Goal: Use online tool/utility: Utilize a website feature to perform a specific function

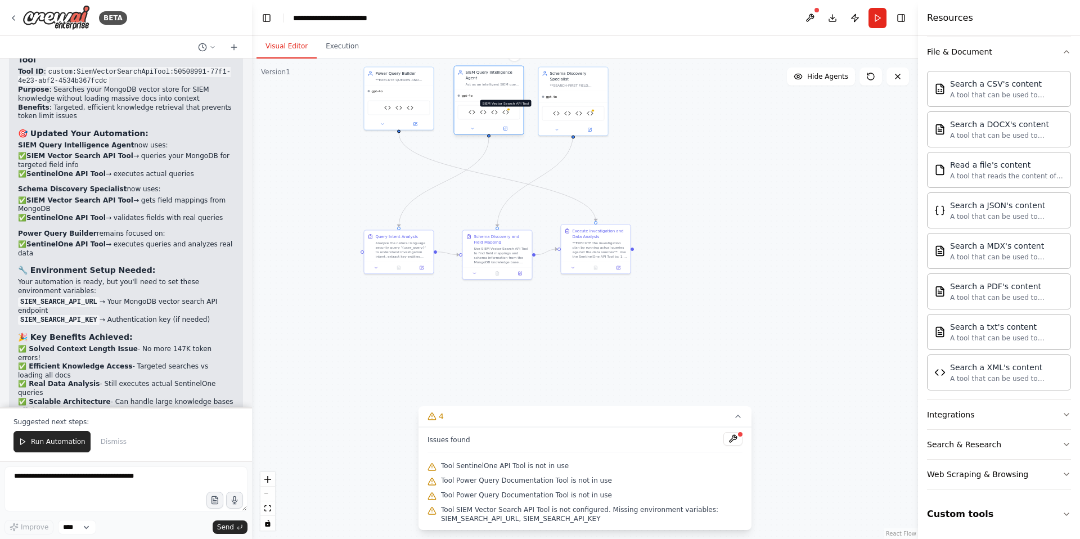
click at [506, 110] on img at bounding box center [505, 112] width 7 height 7
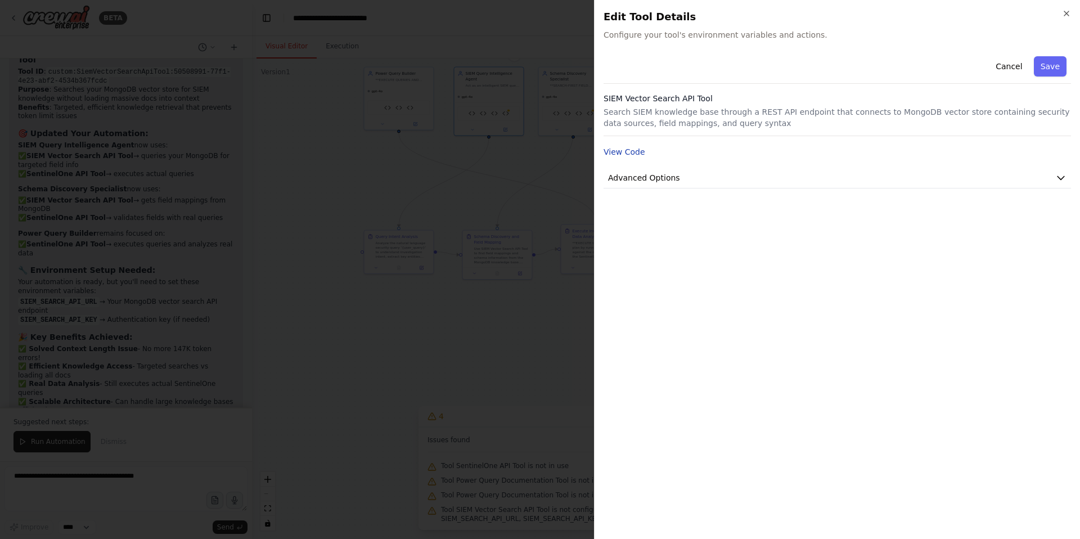
click at [625, 151] on button "View Code" at bounding box center [625, 151] width 42 height 11
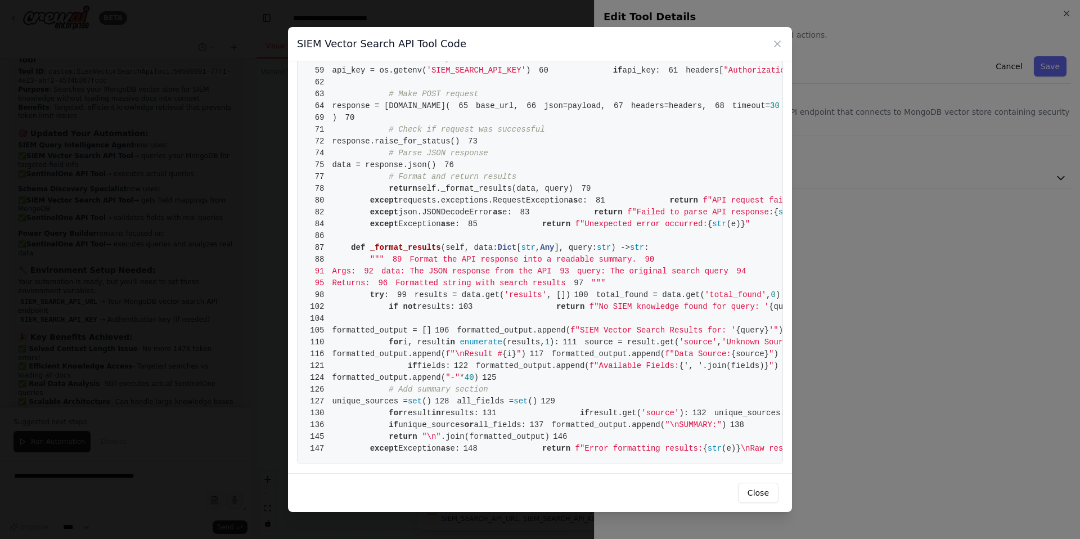
scroll to position [1382, 0]
click at [759, 491] on button "Close" at bounding box center [758, 493] width 40 height 20
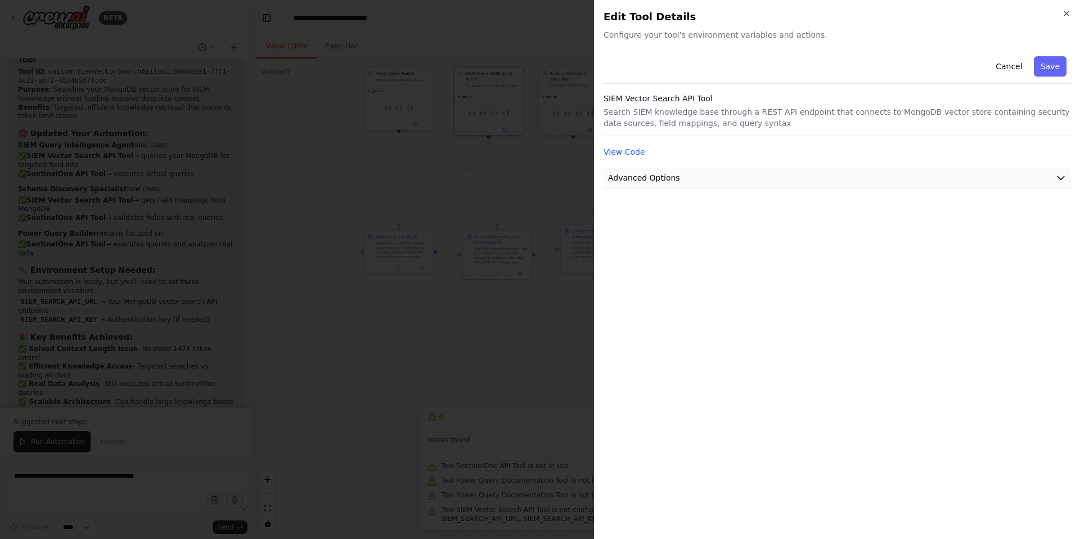
click at [1061, 177] on icon "button" at bounding box center [1060, 177] width 11 height 11
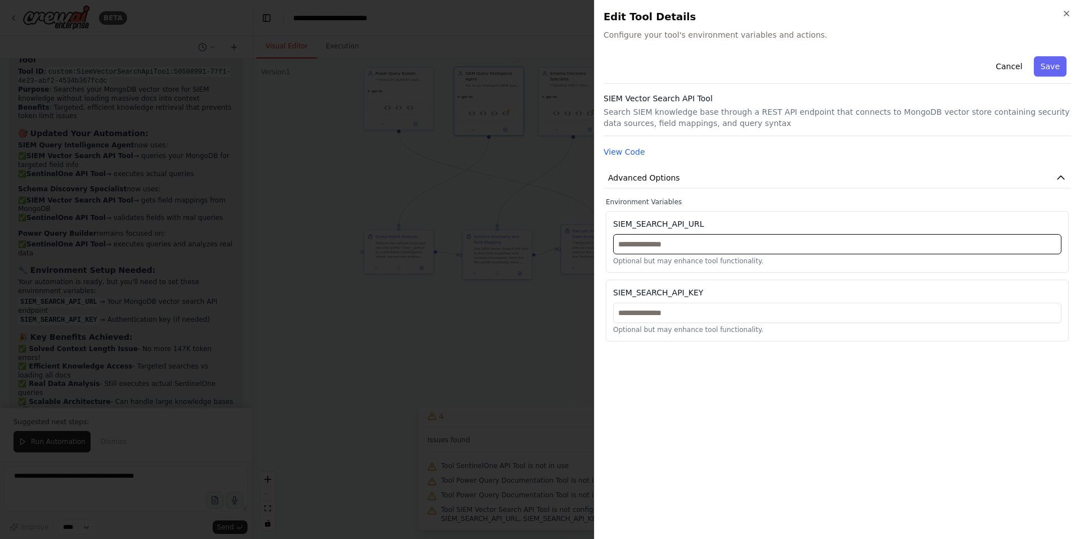
click at [655, 244] on input "text" at bounding box center [837, 244] width 448 height 20
click at [644, 310] on input "text" at bounding box center [837, 313] width 448 height 20
click at [652, 259] on p "Optional but may enhance tool functionality." at bounding box center [837, 260] width 448 height 9
click at [643, 245] on input "text" at bounding box center [837, 244] width 448 height 20
click at [1065, 13] on icon "button" at bounding box center [1066, 13] width 9 height 9
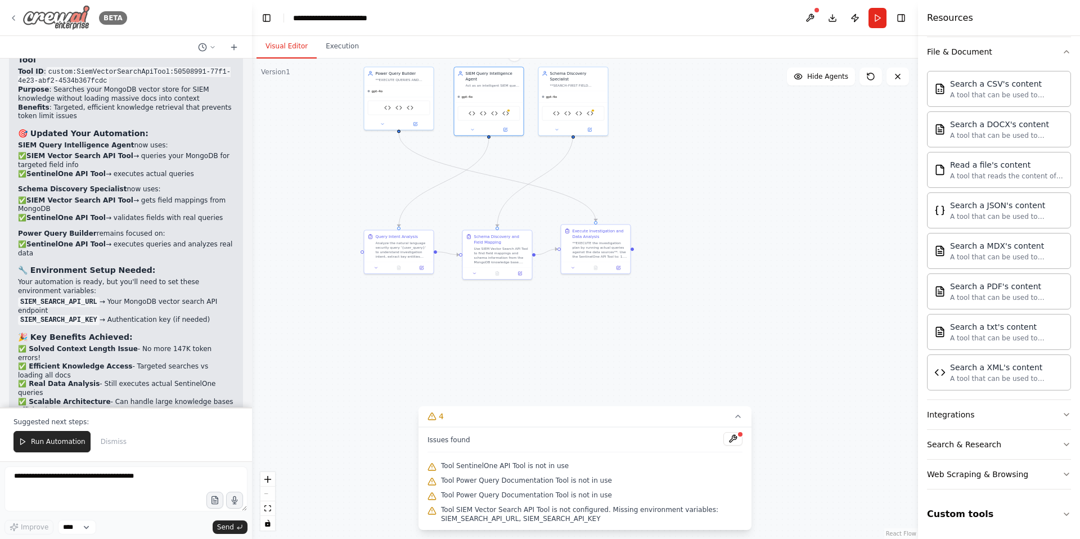
click at [15, 17] on icon at bounding box center [13, 17] width 9 height 9
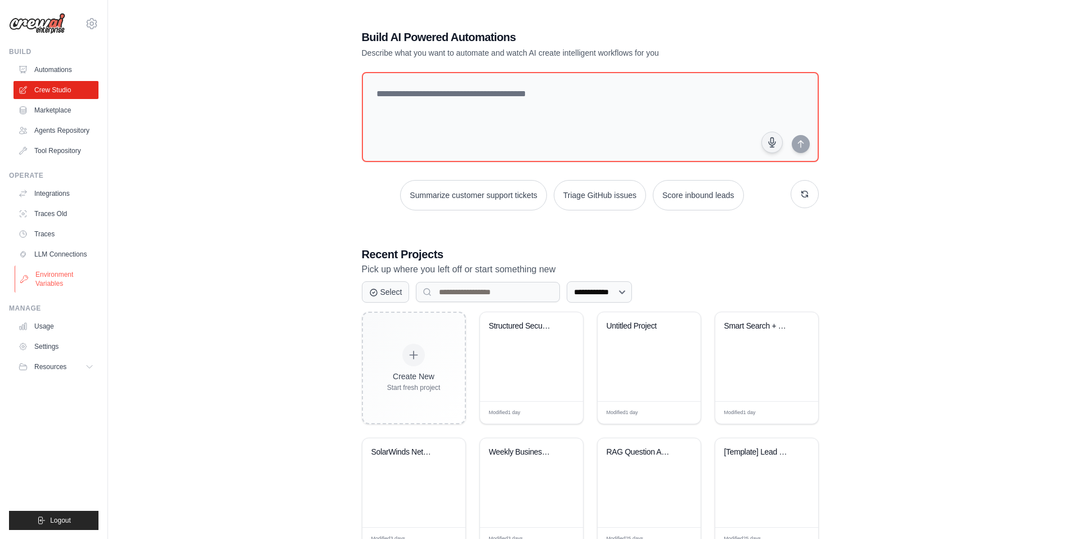
click at [56, 276] on link "Environment Variables" at bounding box center [57, 278] width 85 height 27
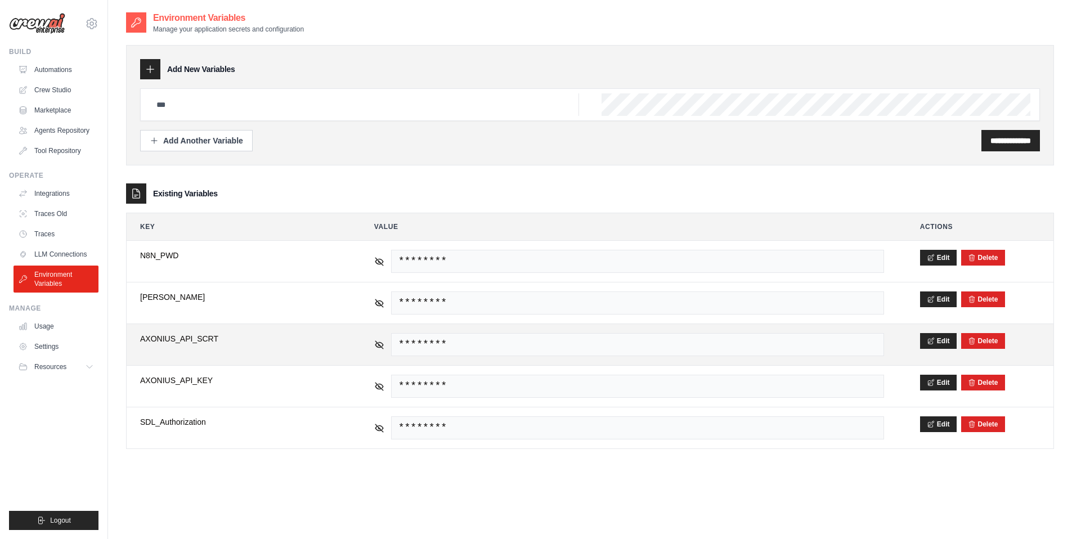
scroll to position [22, 0]
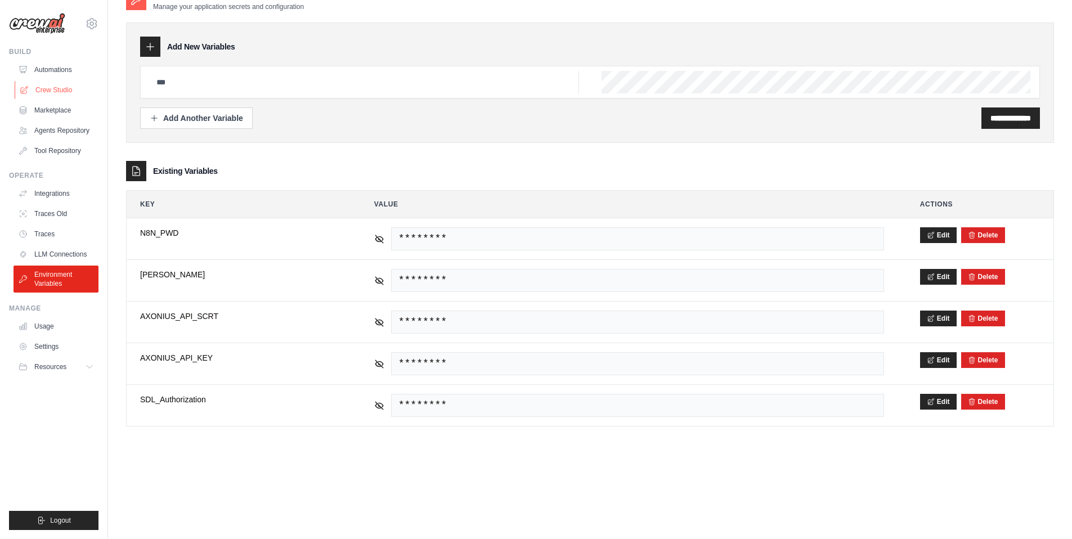
click at [49, 87] on link "Crew Studio" at bounding box center [57, 90] width 85 height 18
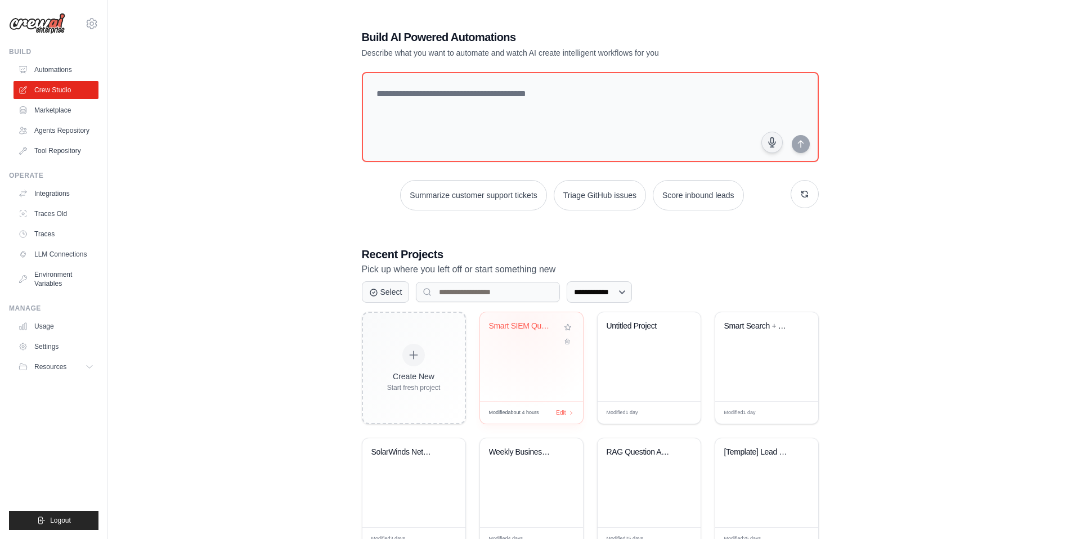
click at [523, 325] on div "Smart SIEM Query Assistant" at bounding box center [523, 326] width 68 height 10
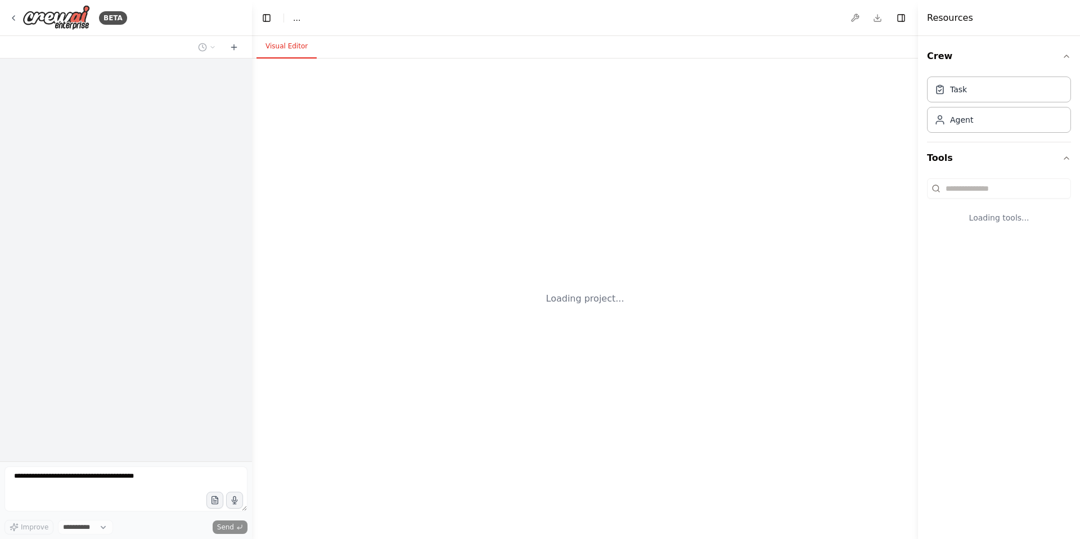
select select "****"
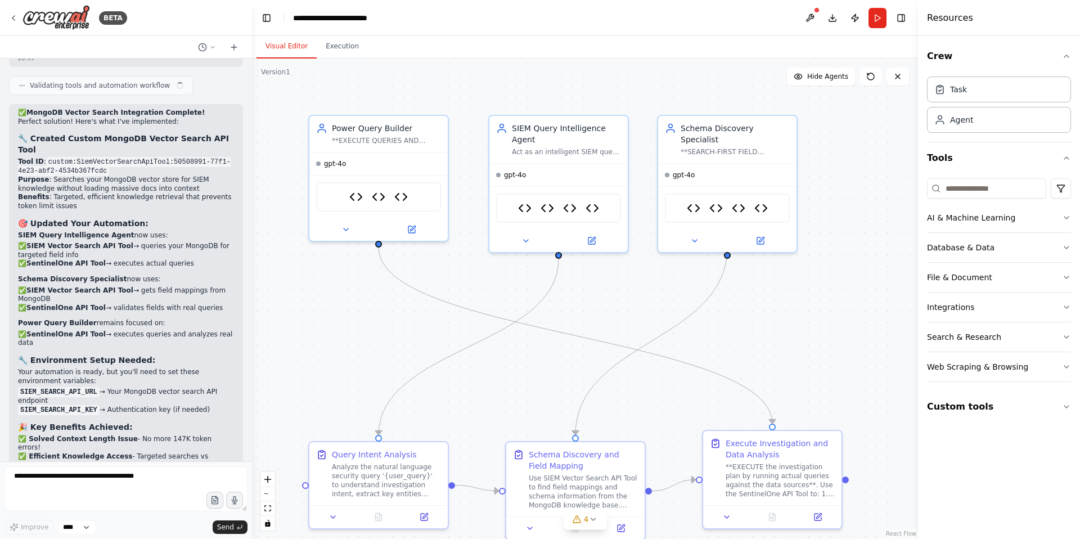
scroll to position [14186, 0]
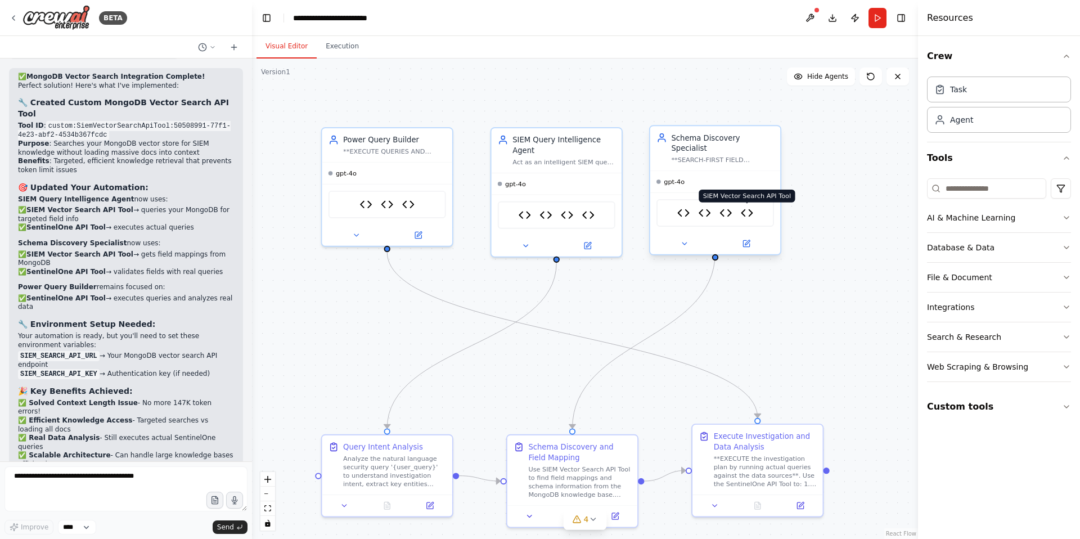
click at [748, 206] on img at bounding box center [747, 212] width 13 height 13
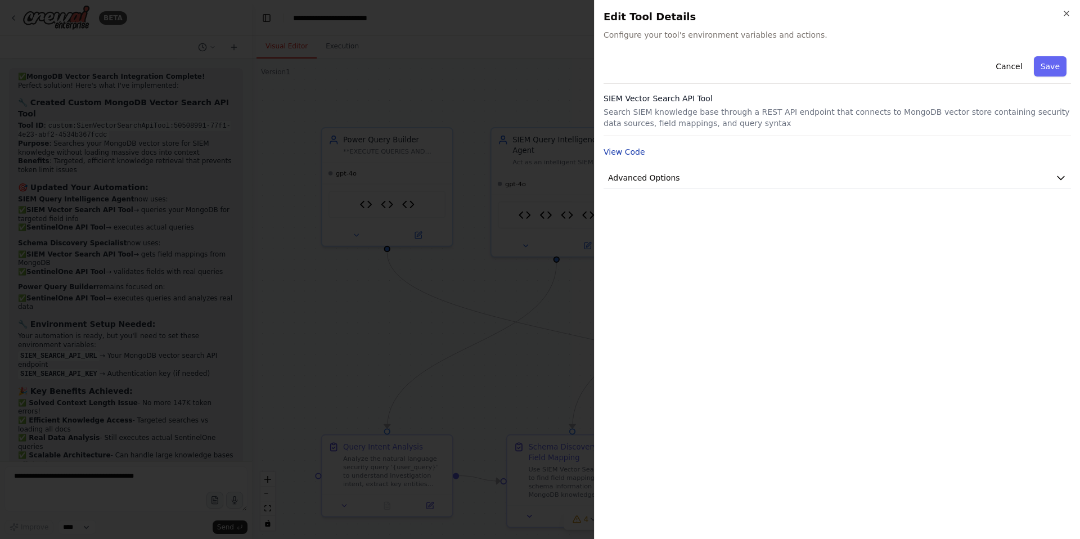
click at [627, 154] on button "View Code" at bounding box center [625, 151] width 42 height 11
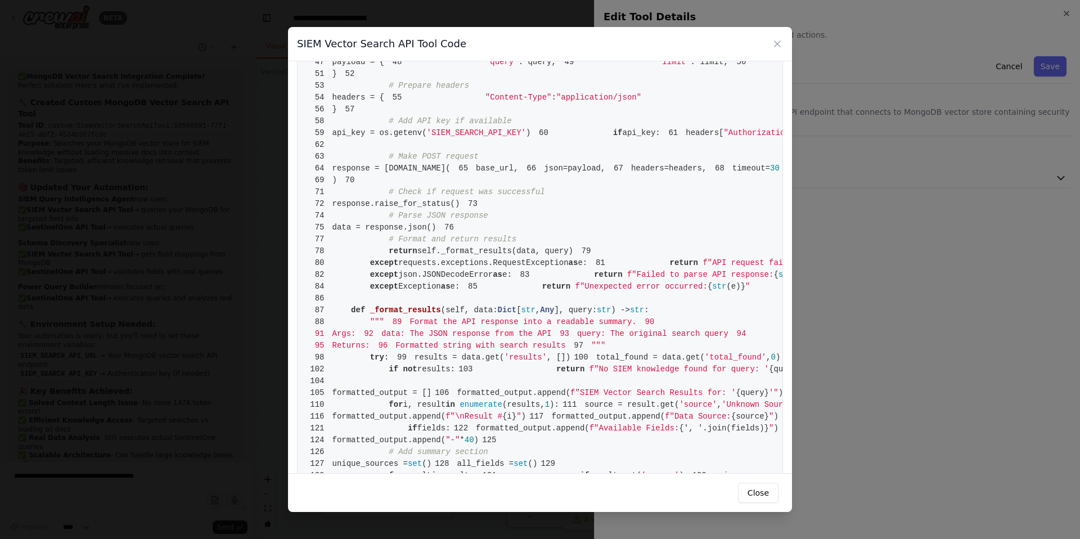
scroll to position [283, 0]
click at [754, 491] on button "Close" at bounding box center [758, 493] width 40 height 20
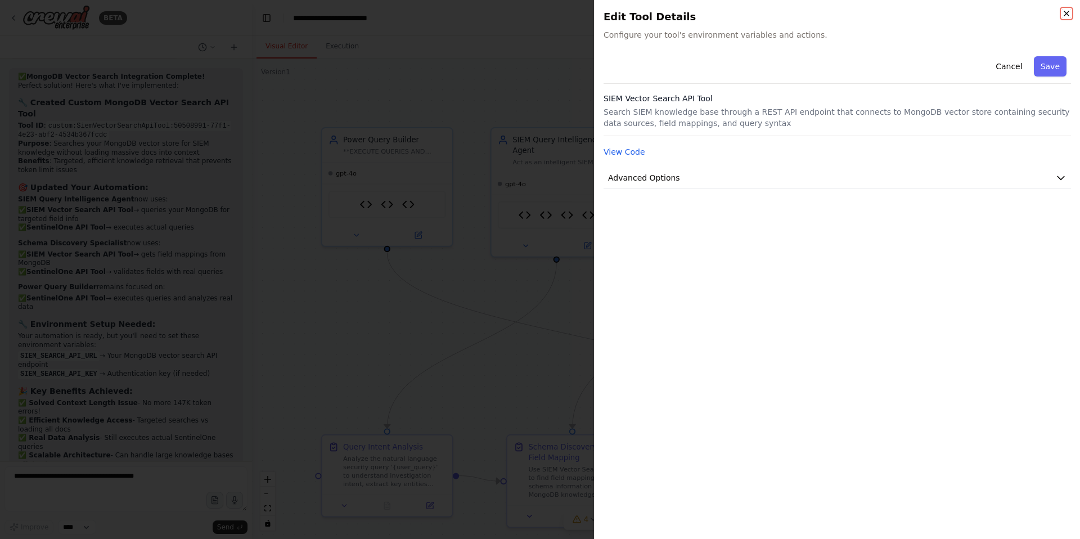
click at [1067, 17] on icon "button" at bounding box center [1066, 13] width 9 height 9
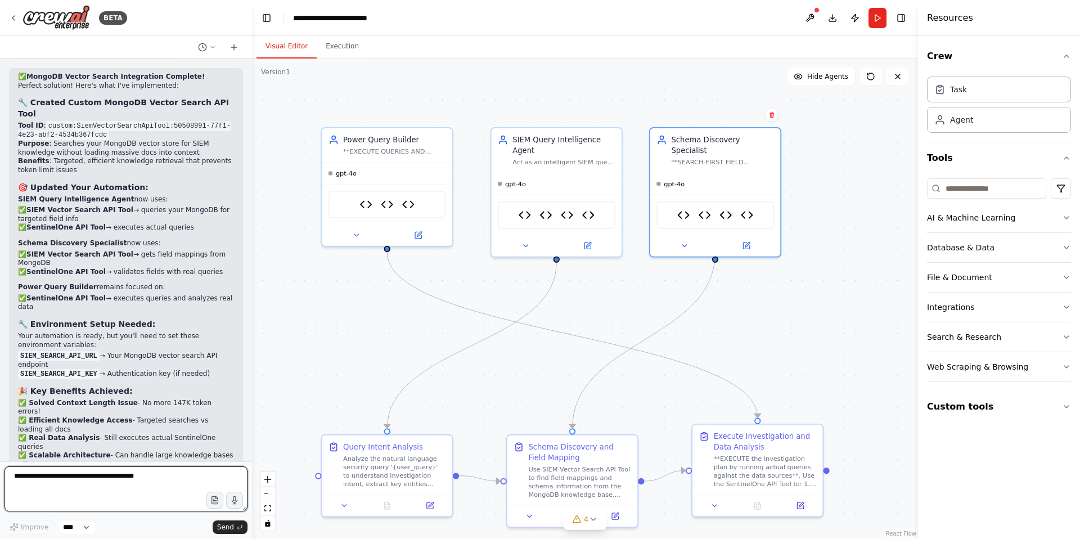
click at [58, 476] on textarea at bounding box center [125, 488] width 243 height 45
click at [35, 479] on textarea at bounding box center [125, 488] width 243 height 45
click at [82, 478] on textarea "**********" at bounding box center [125, 488] width 243 height 45
click at [162, 472] on textarea "**********" at bounding box center [125, 488] width 243 height 45
type textarea "**********"
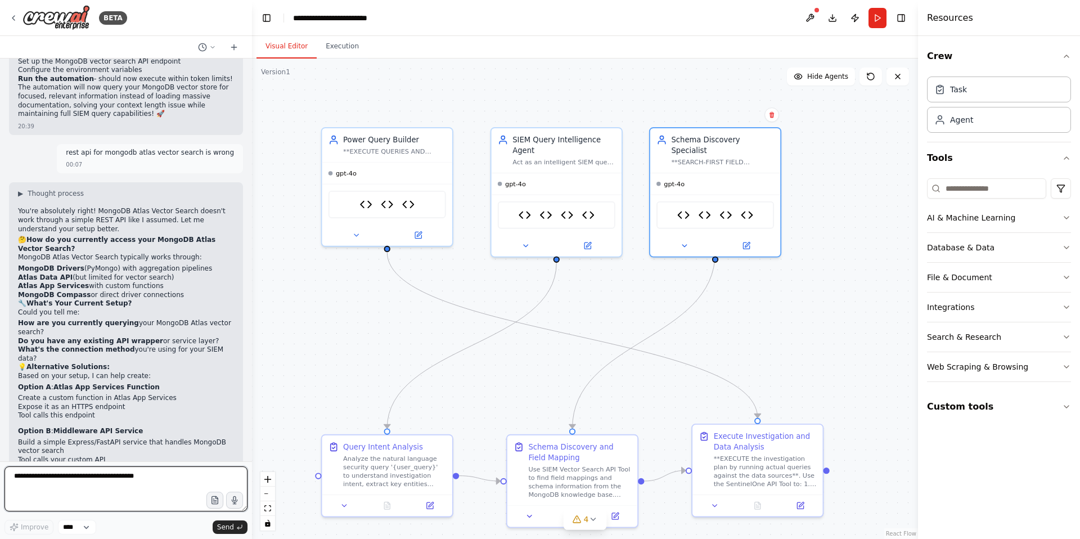
scroll to position [14626, 0]
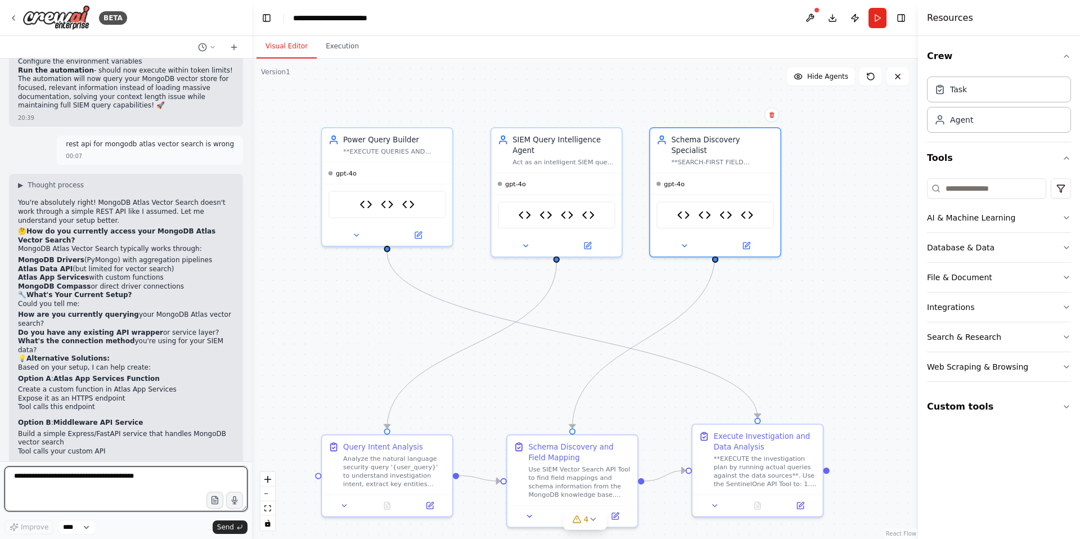
click at [50, 485] on textarea at bounding box center [125, 488] width 243 height 45
click at [1067, 247] on icon "button" at bounding box center [1066, 247] width 9 height 9
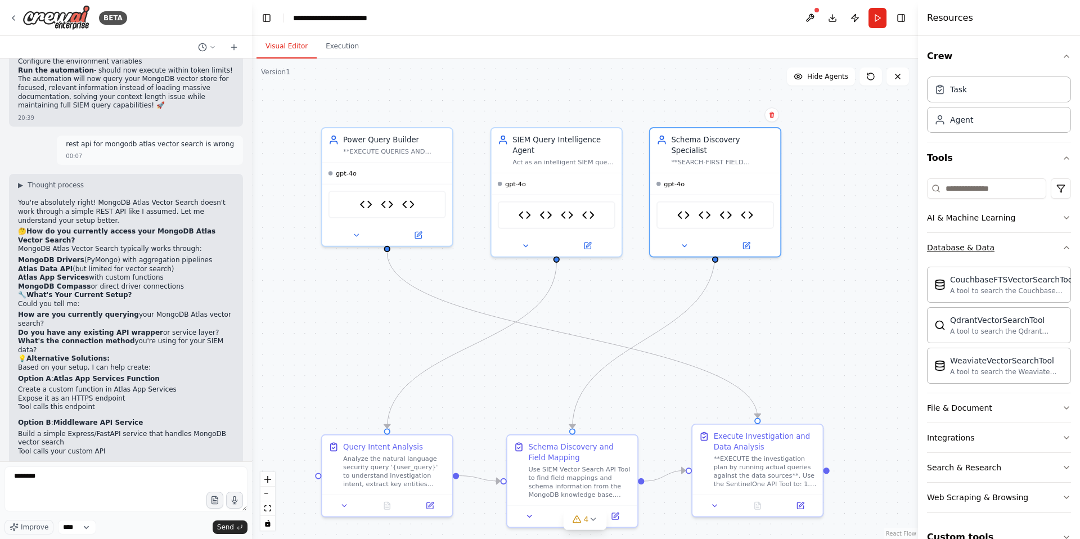
click at [1064, 247] on icon "button" at bounding box center [1066, 247] width 4 height 2
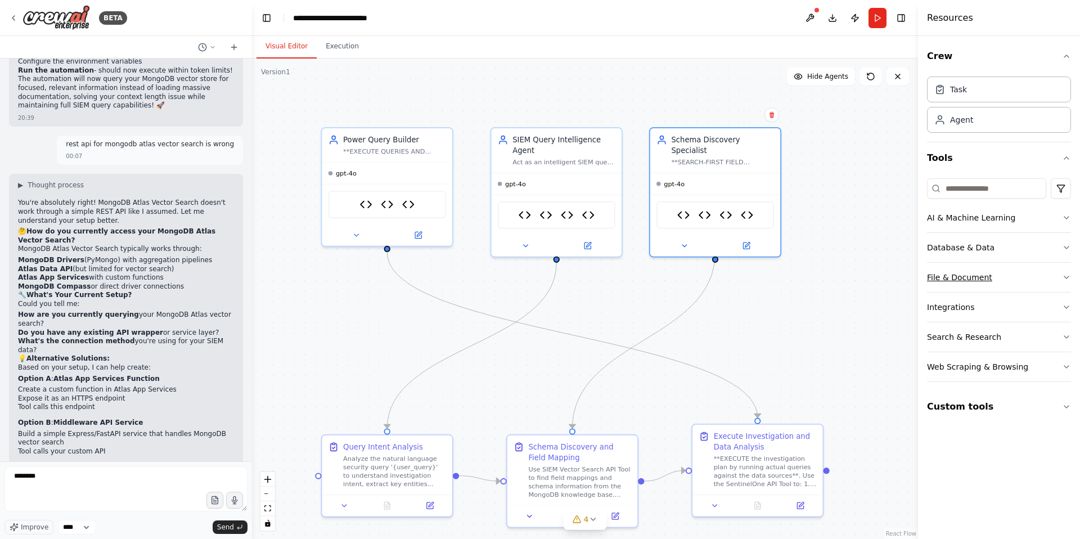
click at [1064, 280] on icon "button" at bounding box center [1066, 277] width 9 height 9
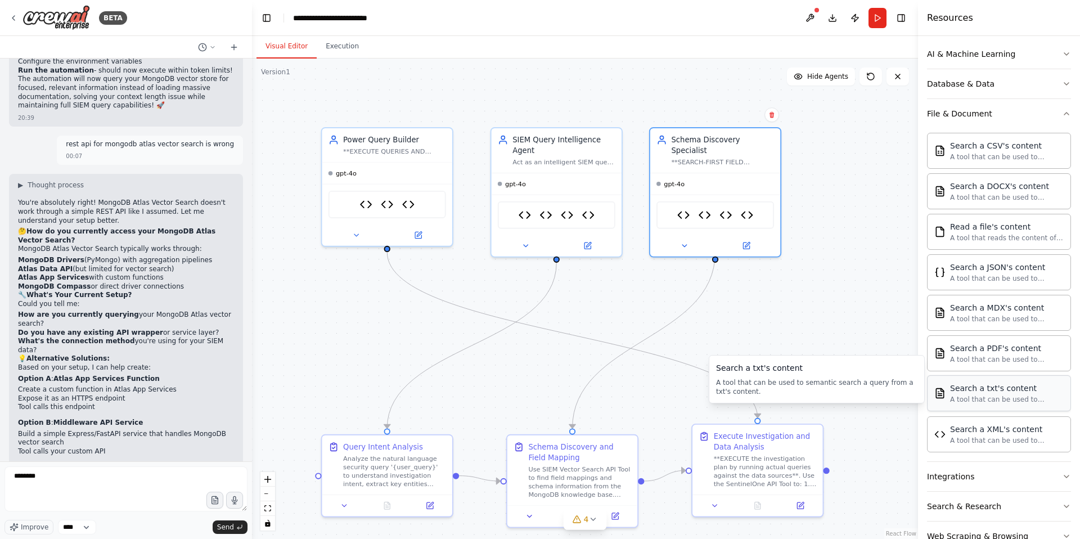
scroll to position [154, 0]
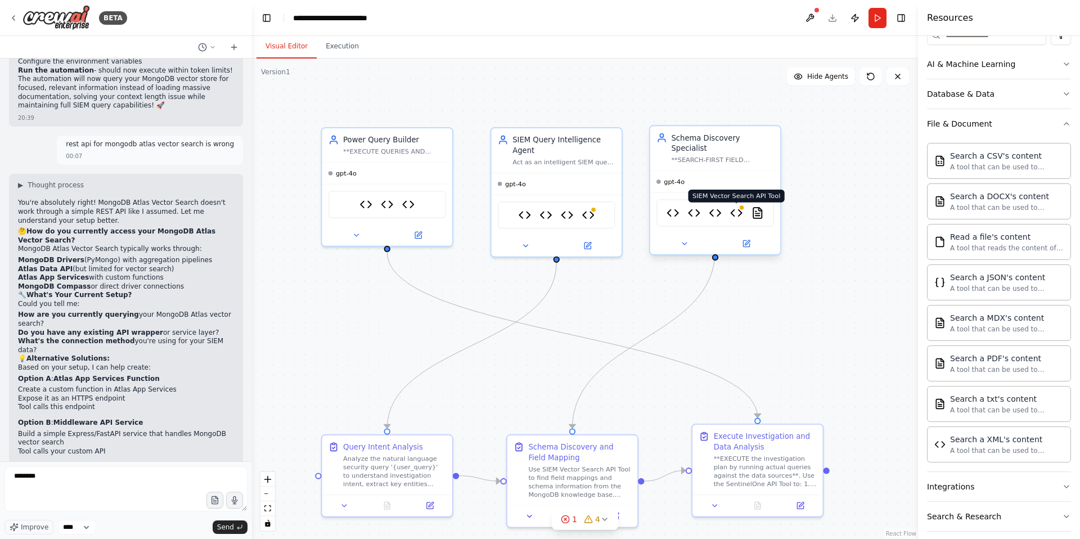
click at [736, 206] on img at bounding box center [736, 212] width 13 height 13
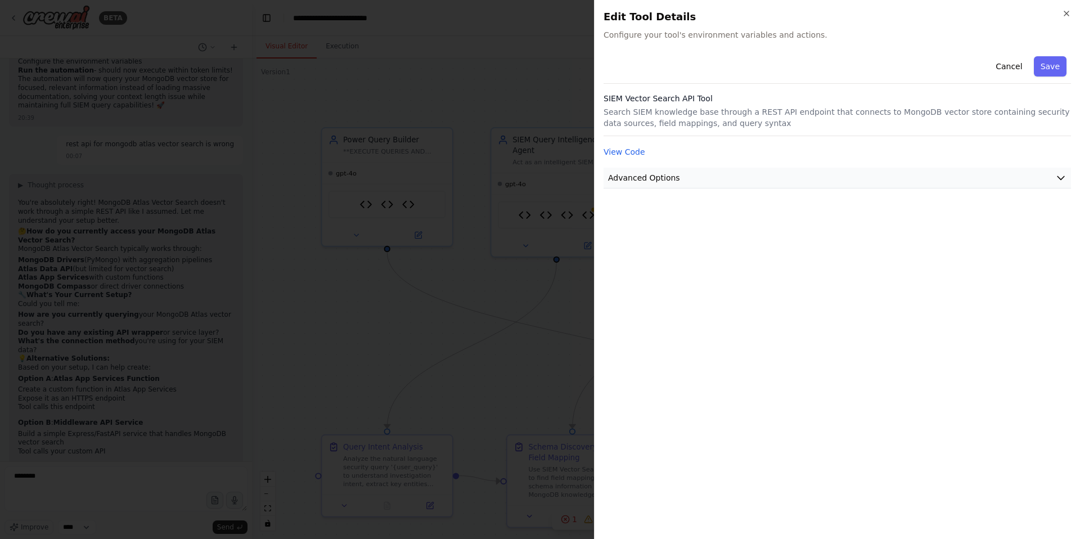
click at [1057, 174] on icon "button" at bounding box center [1060, 177] width 11 height 11
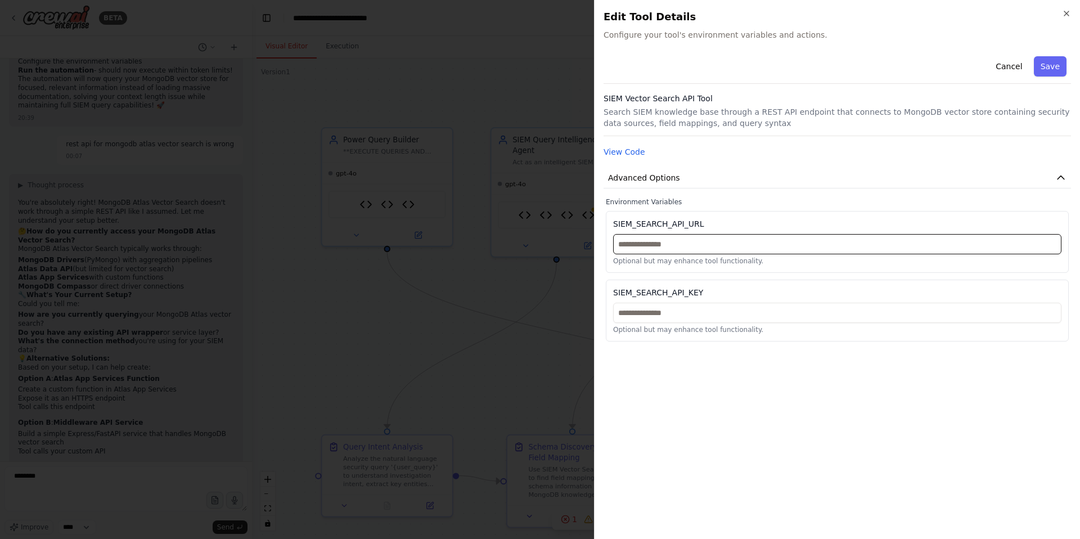
click at [649, 251] on input "text" at bounding box center [837, 244] width 448 height 20
click at [1065, 12] on icon "button" at bounding box center [1066, 13] width 4 height 4
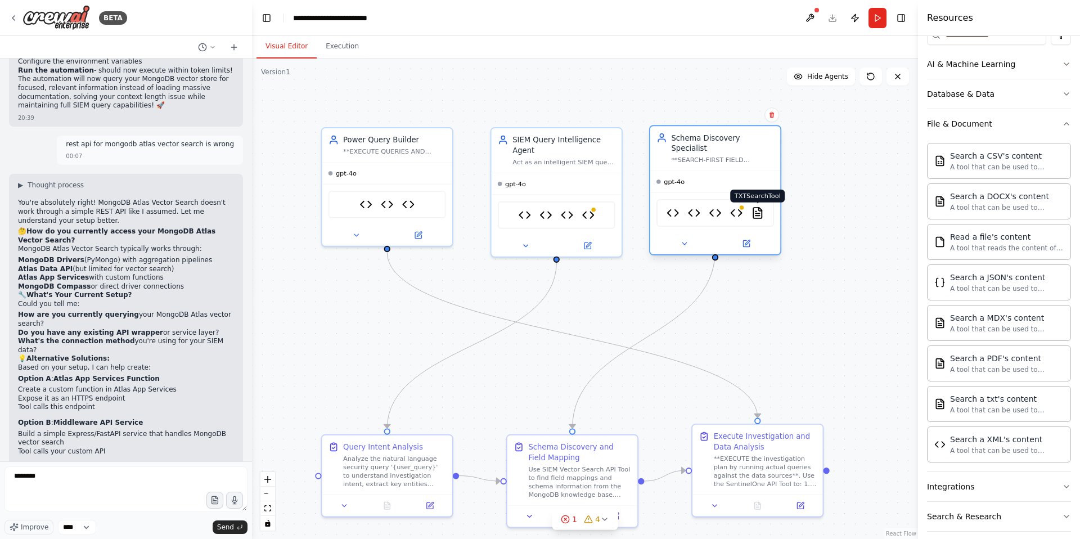
click at [757, 206] on img at bounding box center [757, 212] width 13 height 13
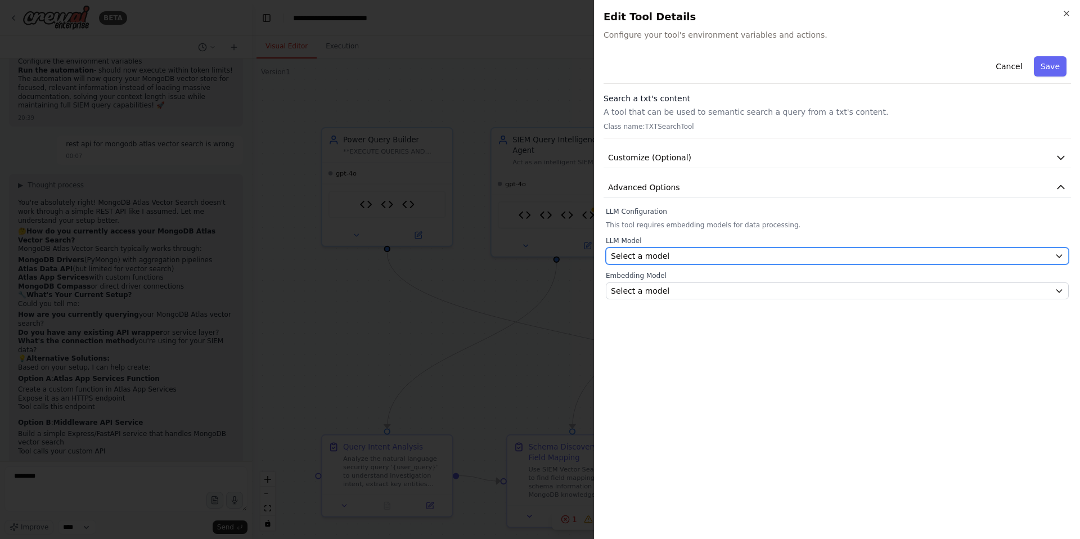
click at [690, 259] on div "Select a model" at bounding box center [830, 255] width 439 height 11
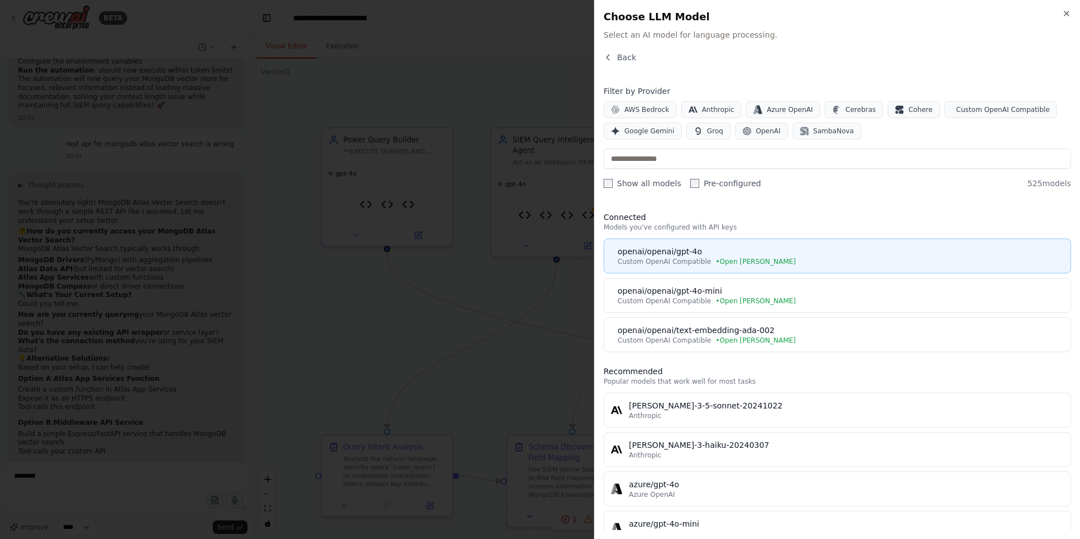
click at [656, 256] on div "openai/openai/gpt-4o" at bounding box center [841, 251] width 446 height 11
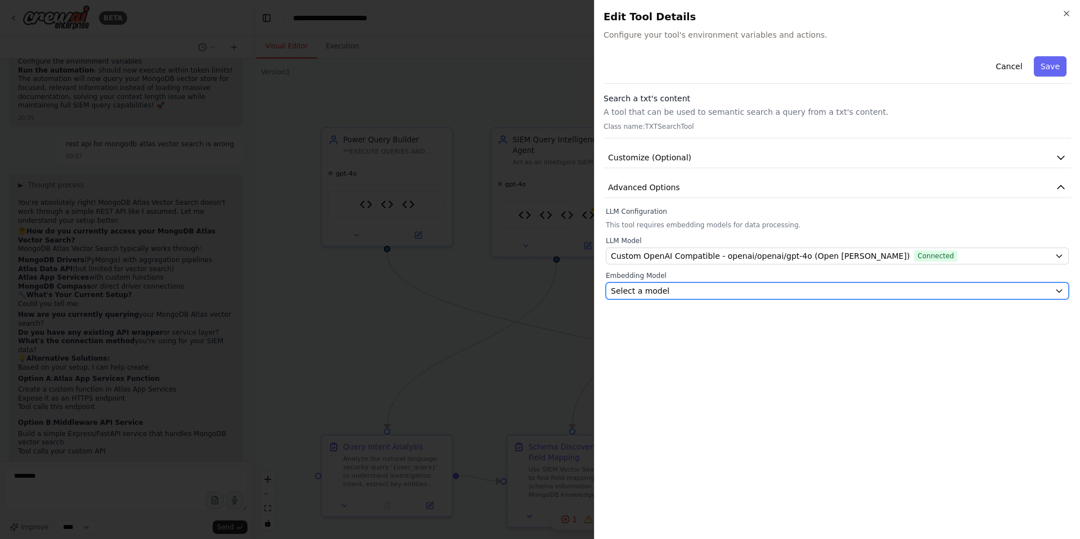
click at [663, 288] on span "Select a model" at bounding box center [640, 290] width 58 height 11
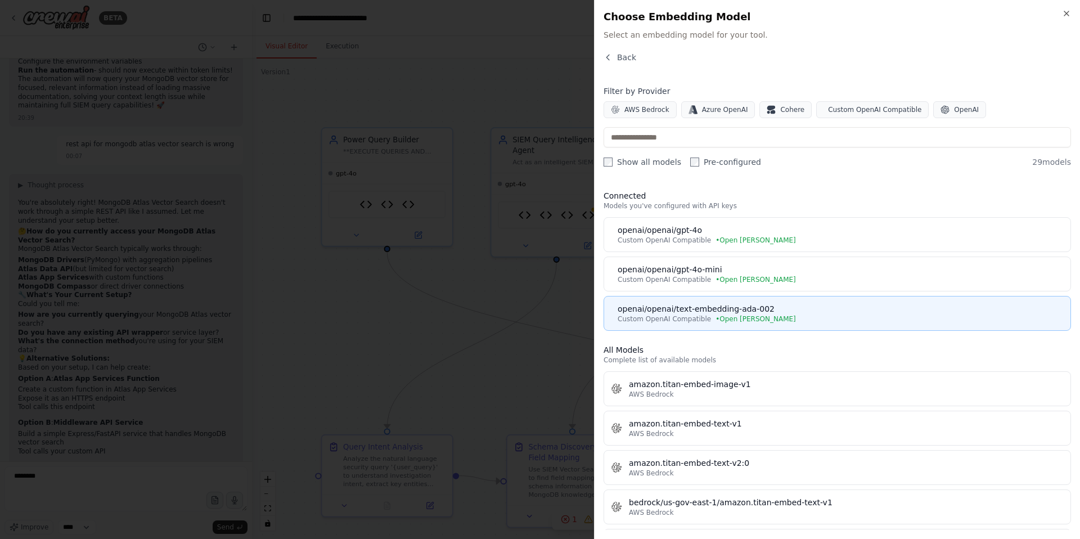
click at [683, 310] on div "openai/openai/text-embedding-ada-002" at bounding box center [841, 308] width 446 height 11
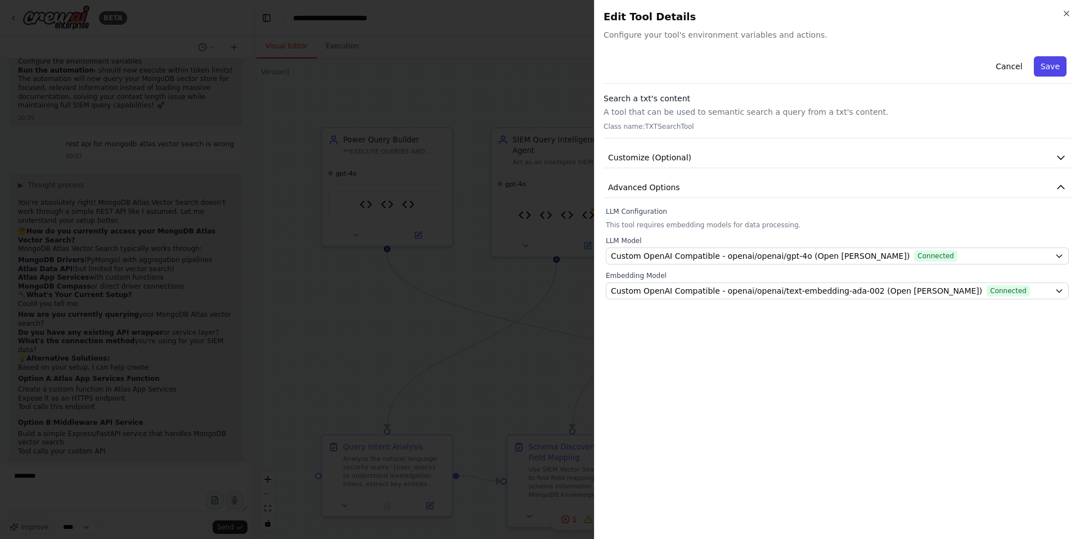
click at [1047, 73] on button "Save" at bounding box center [1050, 66] width 33 height 20
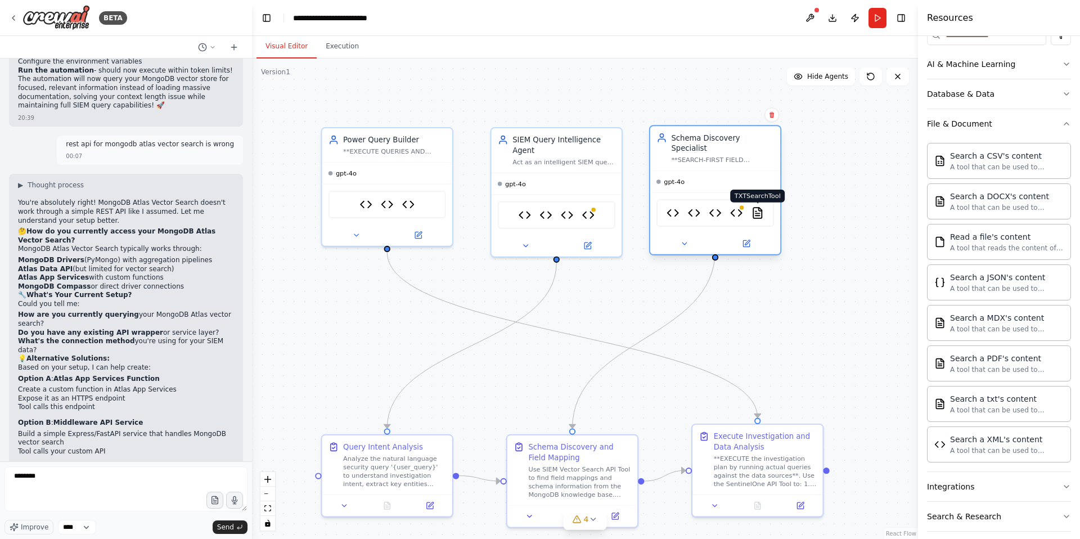
click at [760, 206] on img at bounding box center [757, 212] width 13 height 13
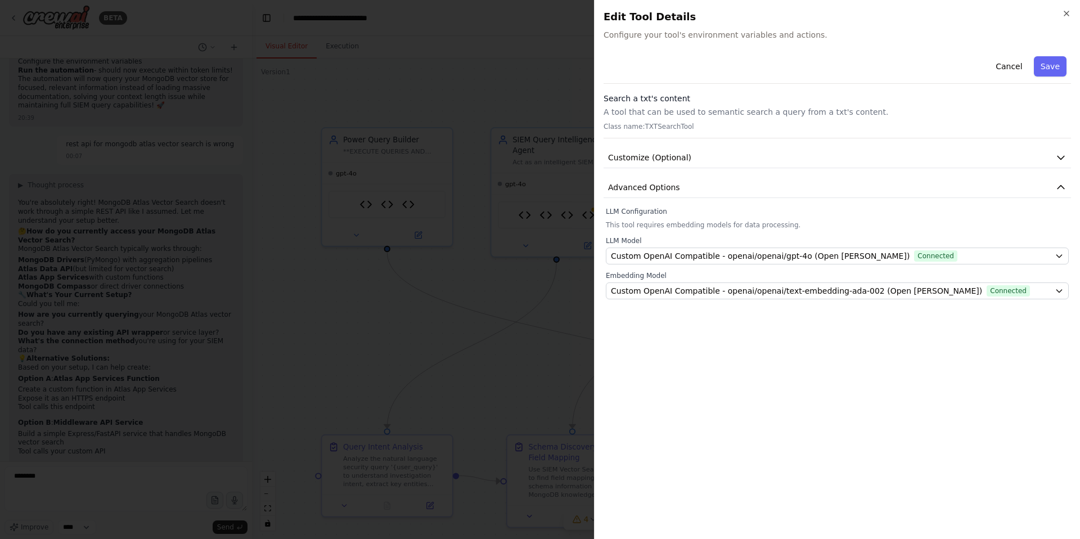
click at [667, 115] on p "A tool that can be used to semantic search a query from a txt's content." at bounding box center [837, 111] width 467 height 11
click at [715, 115] on p "A tool that can be used to semantic search a query from a txt's content." at bounding box center [837, 111] width 467 height 11
click at [654, 223] on p "This tool requires embedding models for data processing." at bounding box center [837, 224] width 463 height 9
click at [667, 160] on span "Customize (Optional)" at bounding box center [649, 157] width 83 height 11
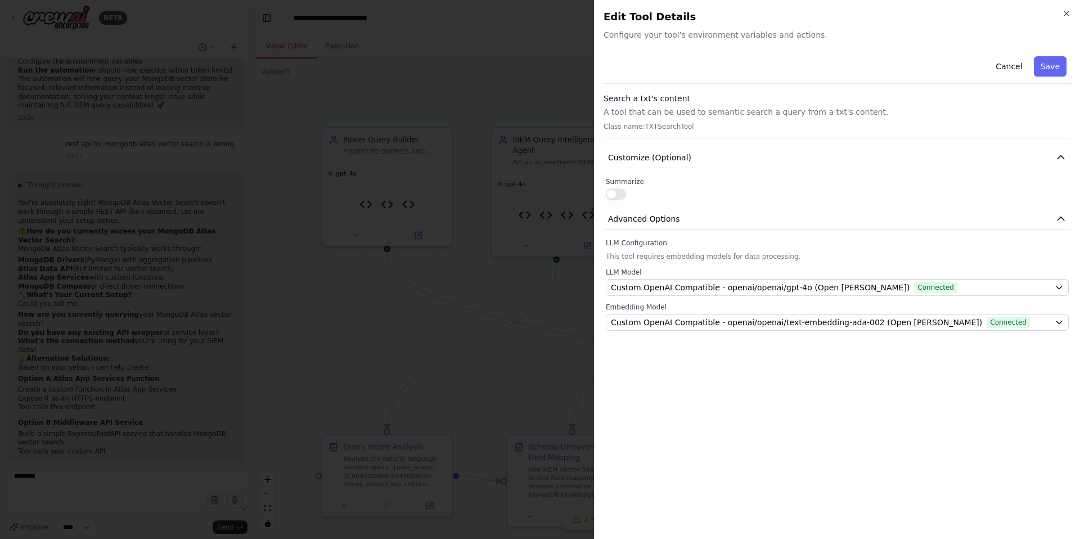
click at [638, 193] on div at bounding box center [837, 193] width 463 height 11
click at [657, 184] on label "Summarize" at bounding box center [837, 181] width 463 height 9
click at [704, 177] on div "Cancel Save Search a txt's content A tool that can be used to semantic search a…" at bounding box center [837, 191] width 467 height 279
click at [1060, 159] on icon "button" at bounding box center [1060, 157] width 11 height 11
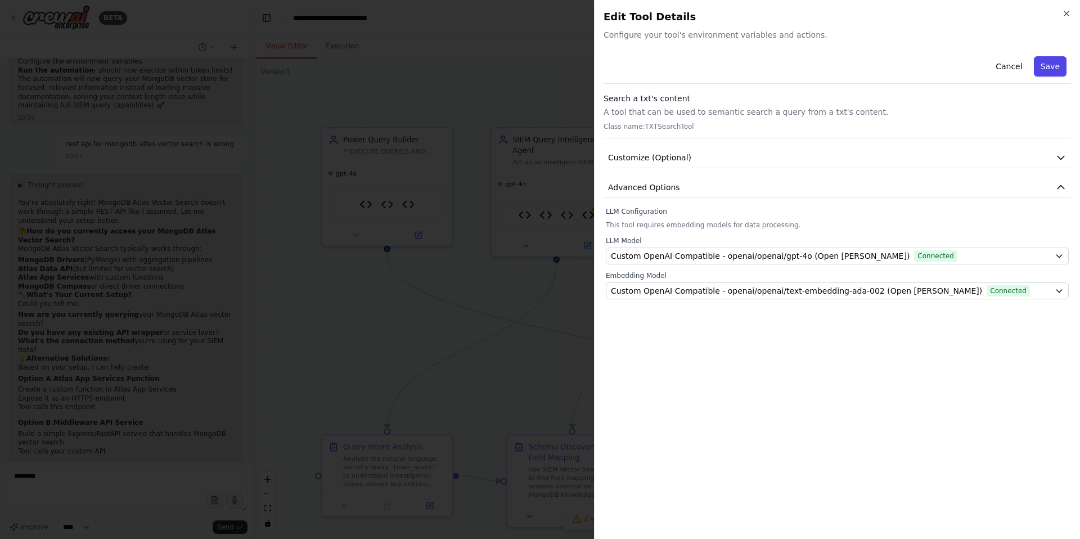
click at [1047, 65] on button "Save" at bounding box center [1050, 66] width 33 height 20
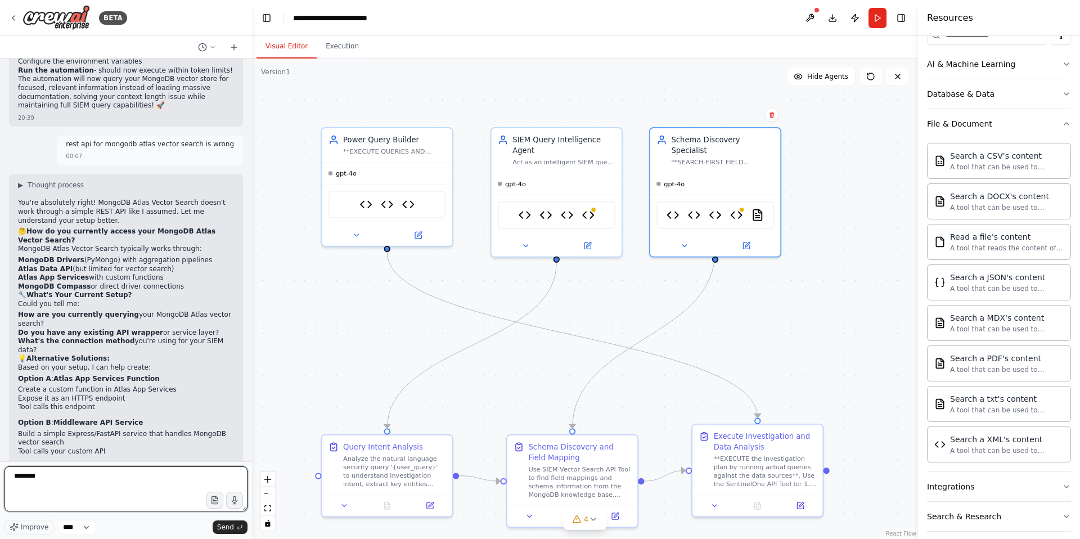
click at [64, 483] on textarea "********" at bounding box center [125, 488] width 243 height 45
drag, startPoint x: 56, startPoint y: 473, endPoint x: 0, endPoint y: 471, distance: 56.3
click at [0, 471] on div "BETA Hello! I'm the CrewAI assistant. What kind of automation do you want to bu…" at bounding box center [126, 269] width 252 height 539
type textarea "**********"
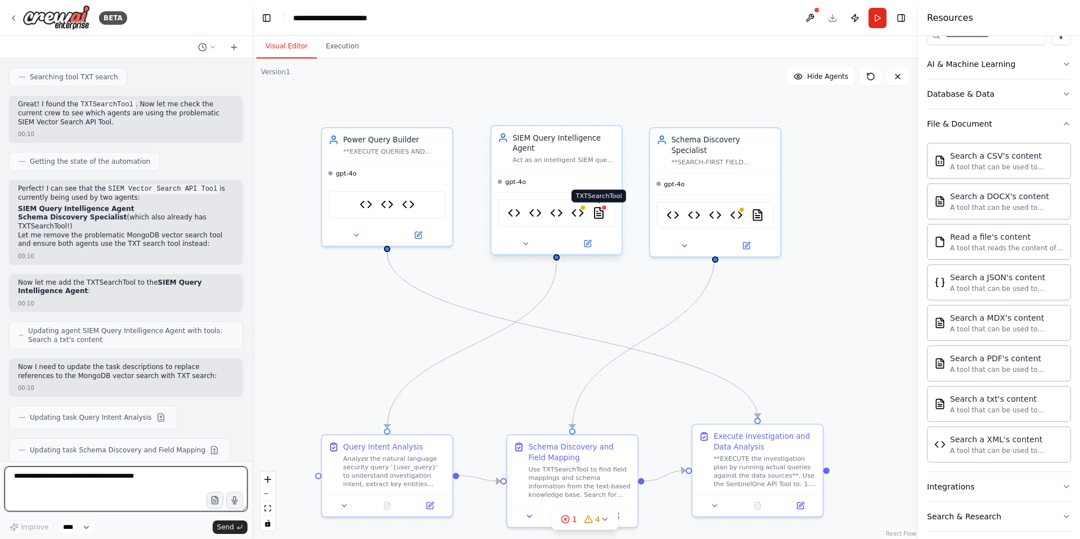
scroll to position [15267, 0]
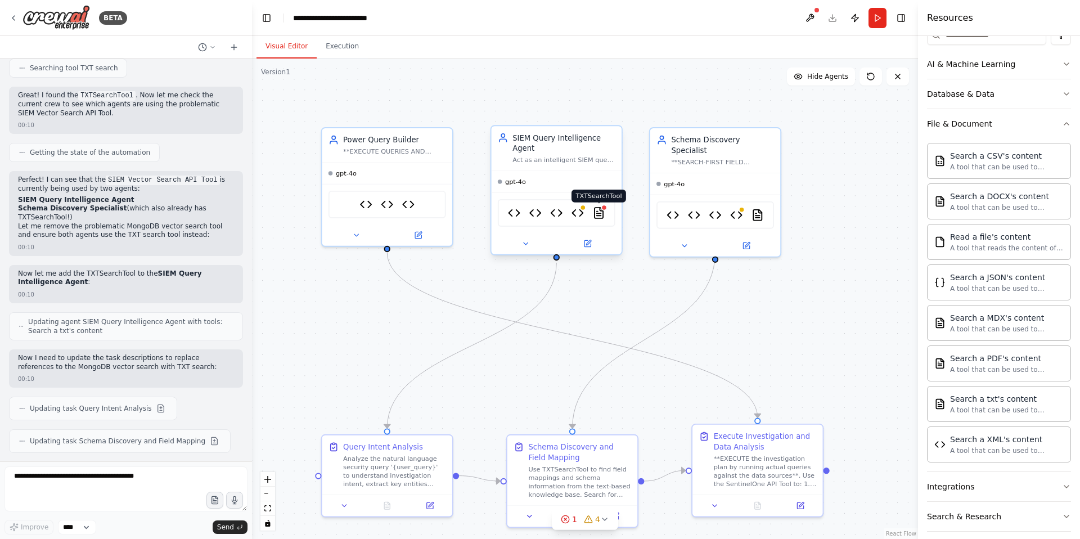
click at [602, 215] on img at bounding box center [598, 212] width 13 height 13
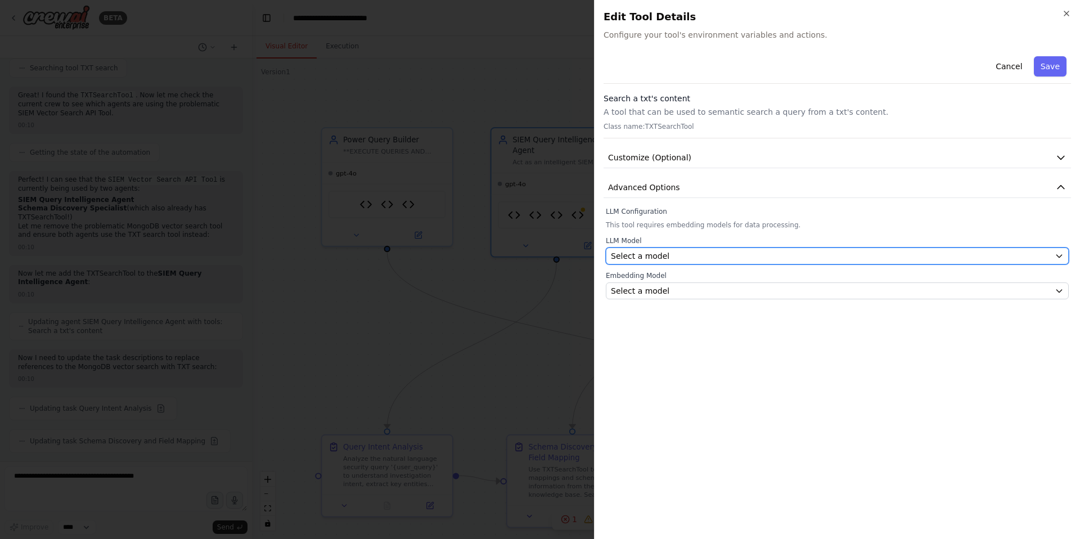
click at [655, 258] on span "Select a model" at bounding box center [640, 255] width 58 height 11
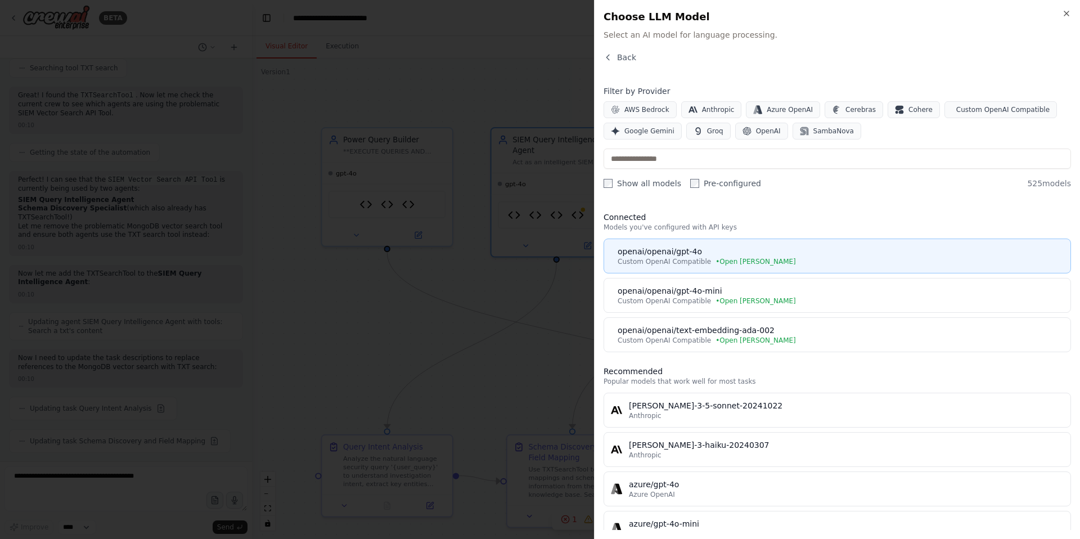
click at [664, 265] on span "Custom OpenAI Compatible" at bounding box center [664, 261] width 93 height 9
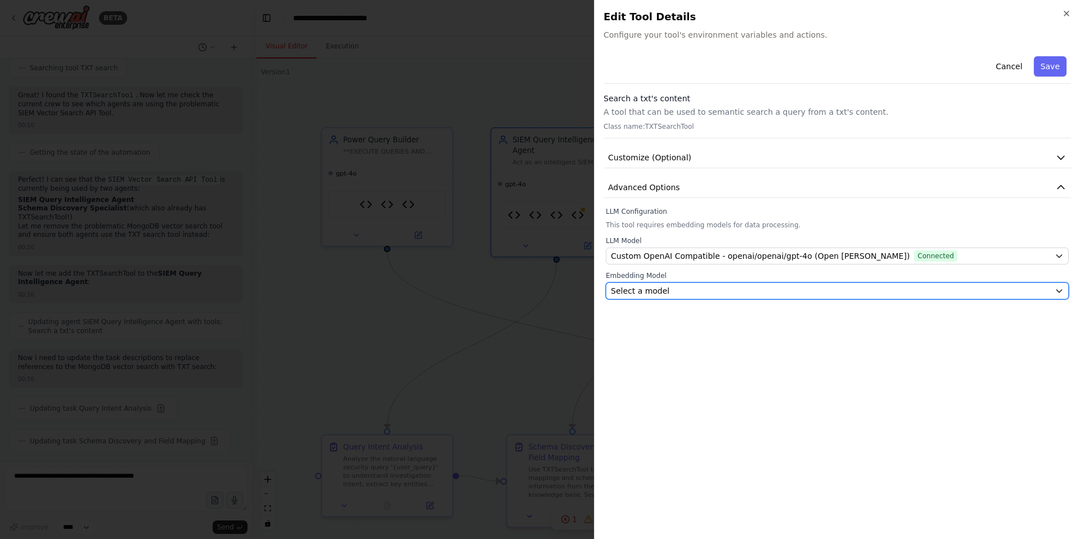
click at [655, 284] on button "Select a model" at bounding box center [837, 290] width 463 height 17
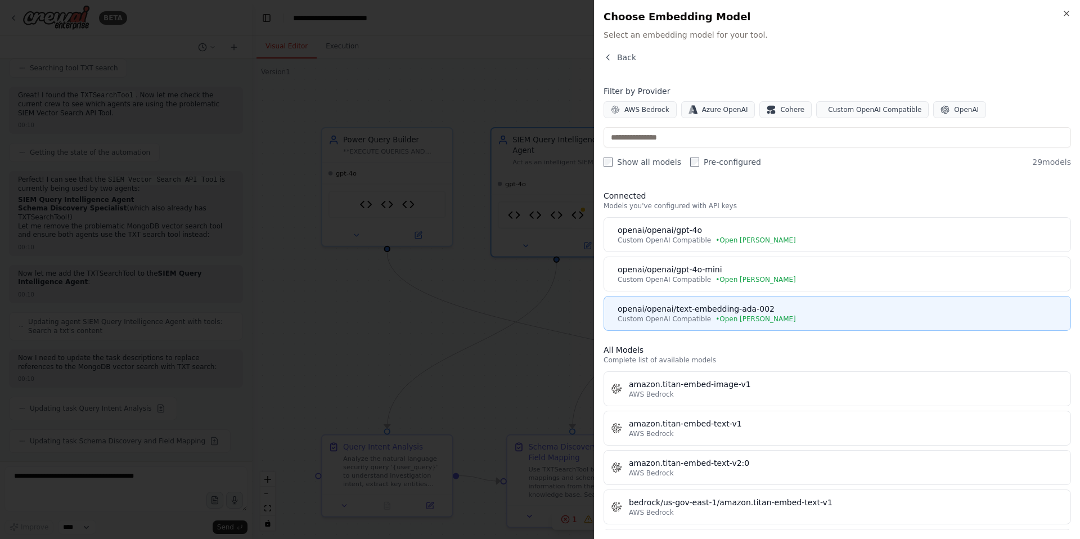
click at [689, 308] on div "openai/openai/text-embedding-ada-002" at bounding box center [841, 308] width 446 height 11
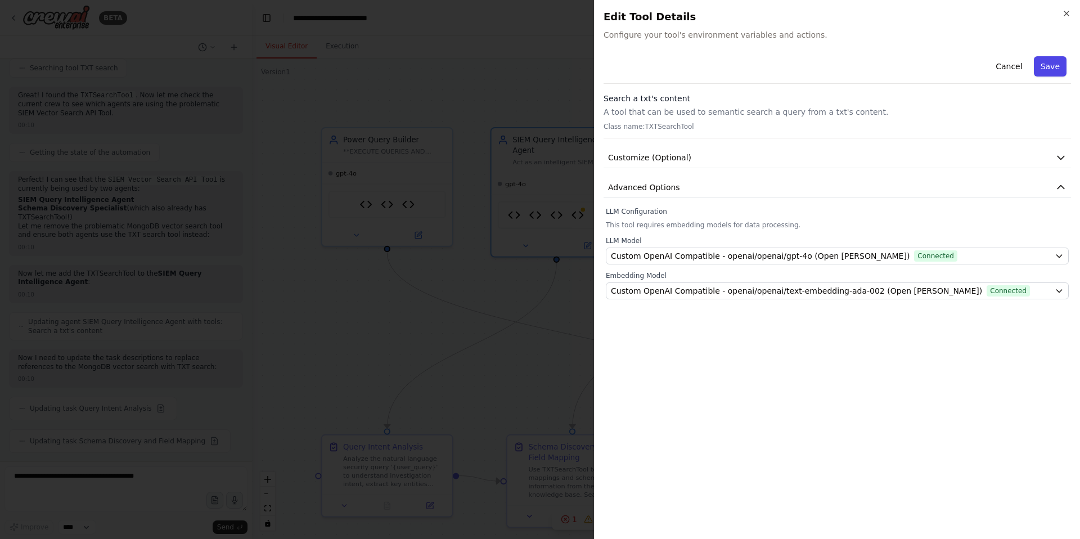
click at [1060, 66] on button "Save" at bounding box center [1050, 66] width 33 height 20
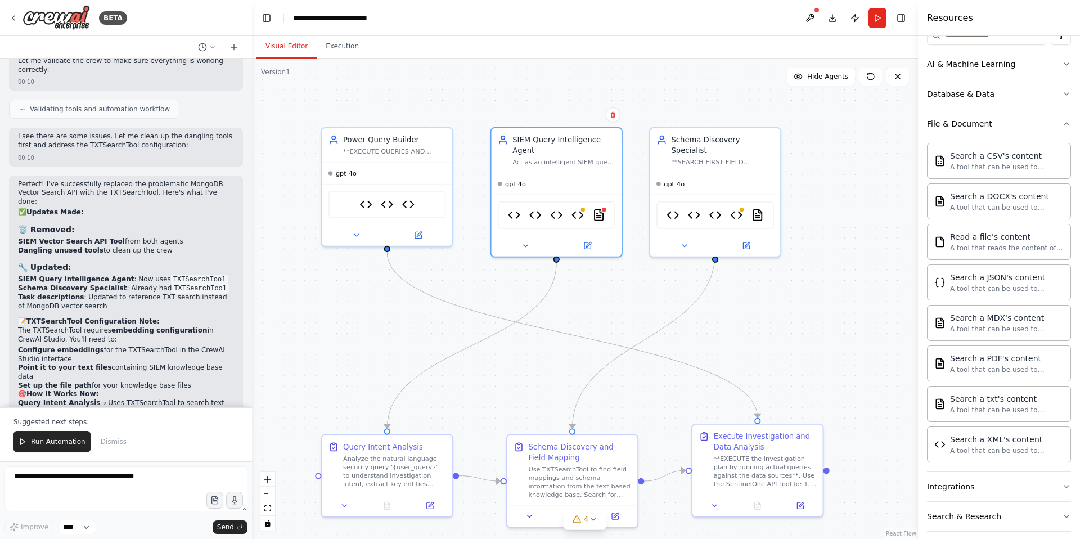
scroll to position [15685, 0]
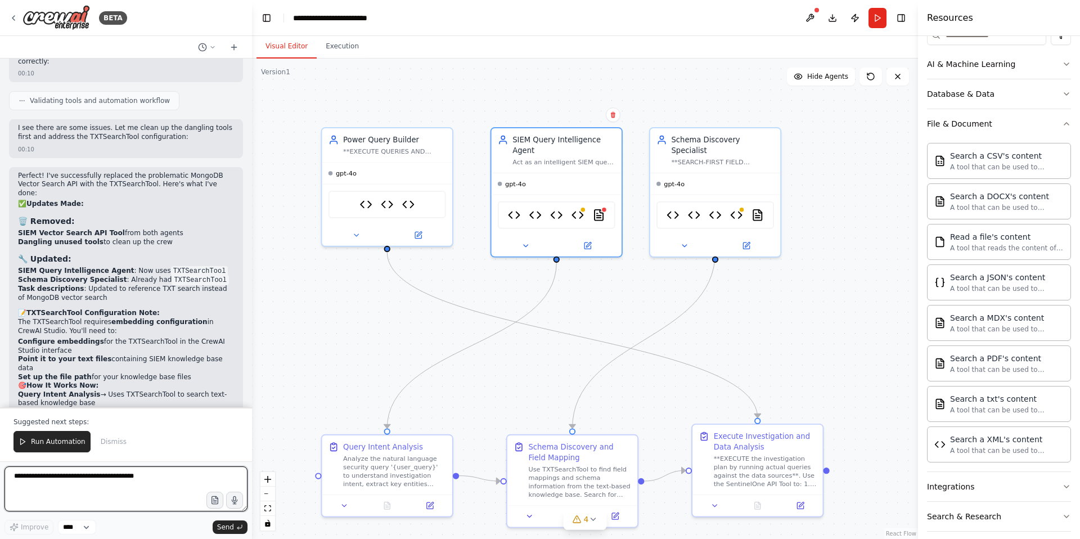
click at [67, 476] on textarea at bounding box center [125, 488] width 243 height 45
type textarea "**********"
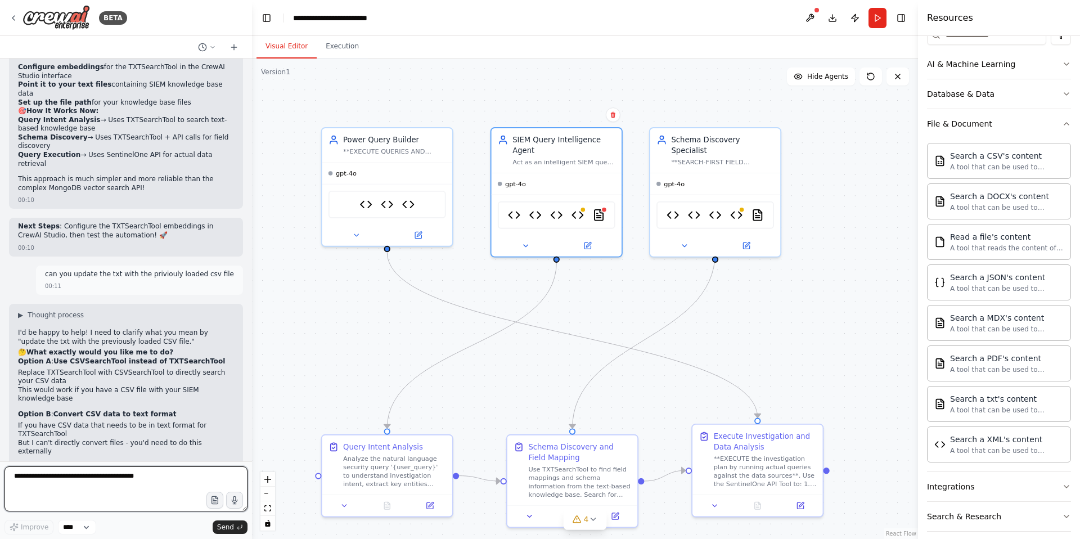
scroll to position [15980, 0]
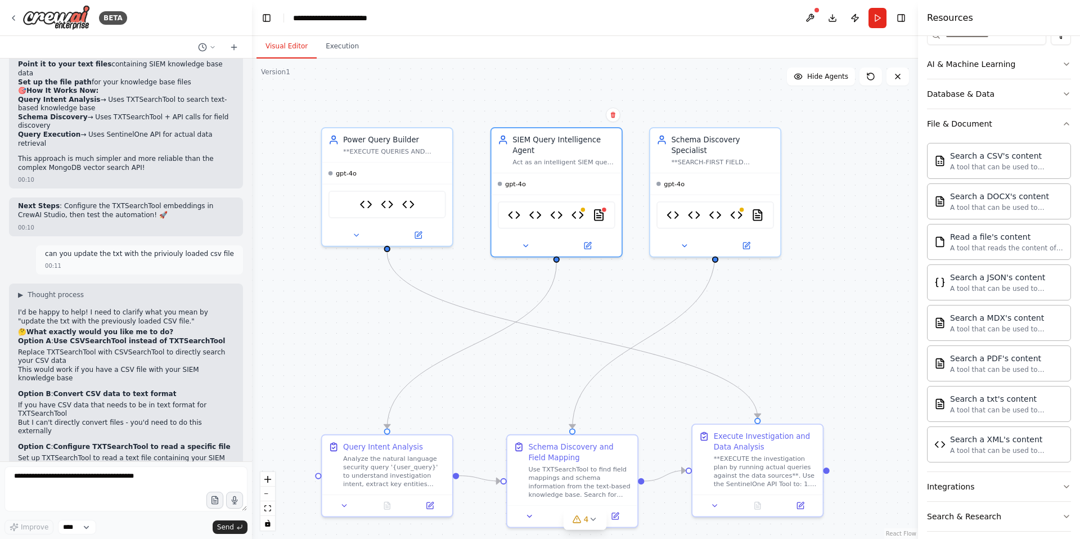
drag, startPoint x: 136, startPoint y: 351, endPoint x: 65, endPoint y: 359, distance: 71.9
click at [65, 487] on li "What CSV file are you referring to? (SIEM knowledge base, field mappings, etc.)" at bounding box center [126, 495] width 216 height 17
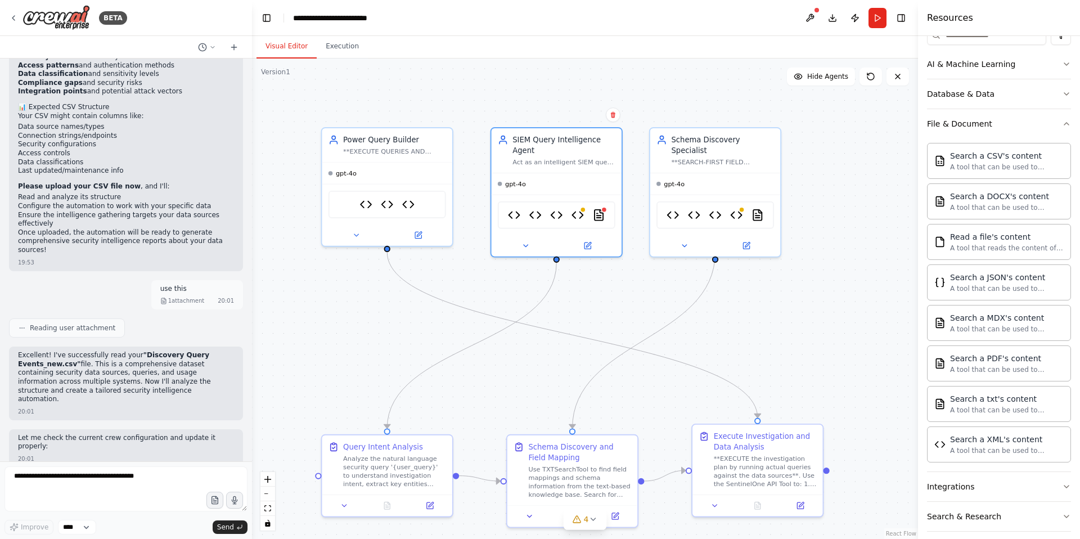
scroll to position [2976, 0]
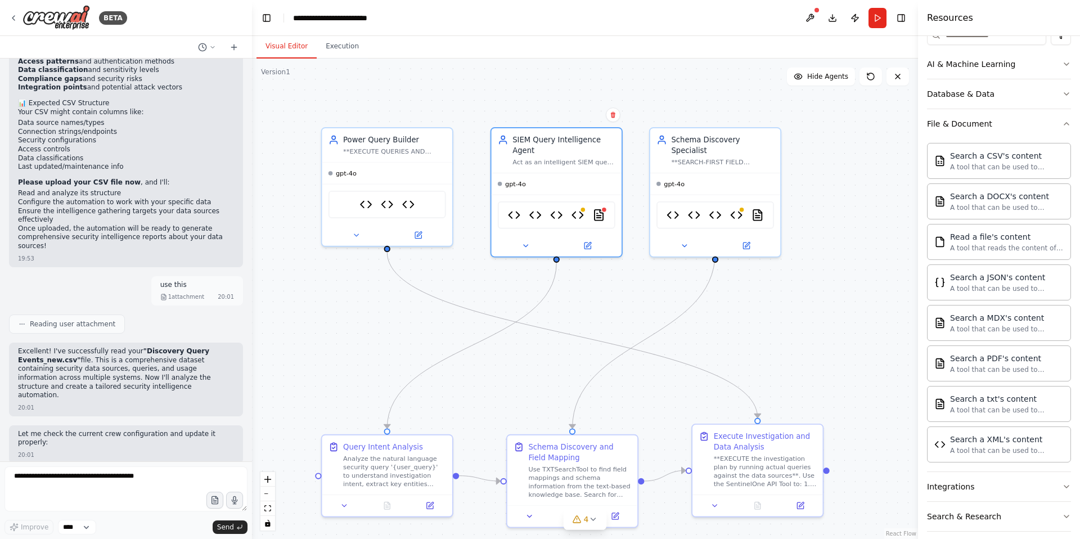
click at [174, 292] on span "1 attachment" at bounding box center [186, 296] width 36 height 8
click at [218, 292] on div "20:01" at bounding box center [226, 296] width 16 height 8
click at [173, 292] on span "1 attachment" at bounding box center [186, 296] width 36 height 8
click at [161, 292] on div "1 attachment" at bounding box center [182, 296] width 44 height 8
drag, startPoint x: 142, startPoint y: 342, endPoint x: 74, endPoint y: 350, distance: 69.1
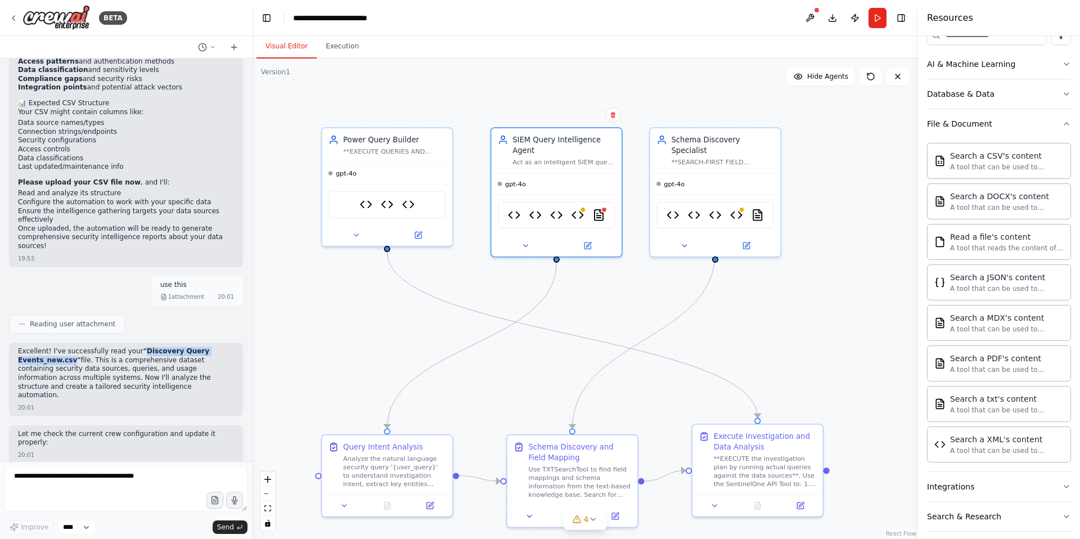
click at [74, 350] on strong ""Discovery Query Events_new.csv"" at bounding box center [113, 355] width 191 height 17
copy strong "Discovery Query Events_new.csv"
click at [64, 484] on textarea at bounding box center [125, 488] width 243 height 45
paste textarea "**********"
type textarea "**********"
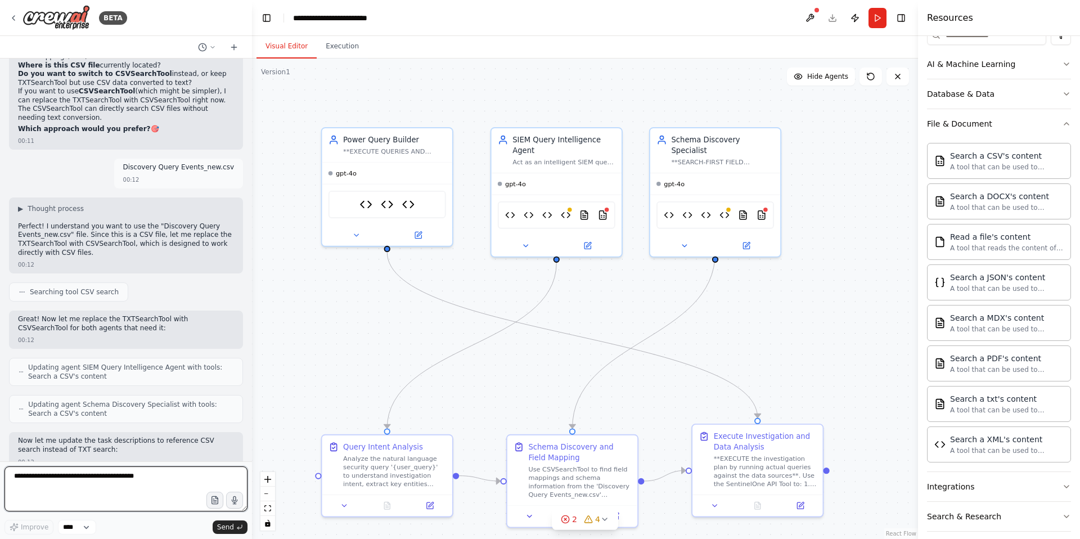
scroll to position [16432, 0]
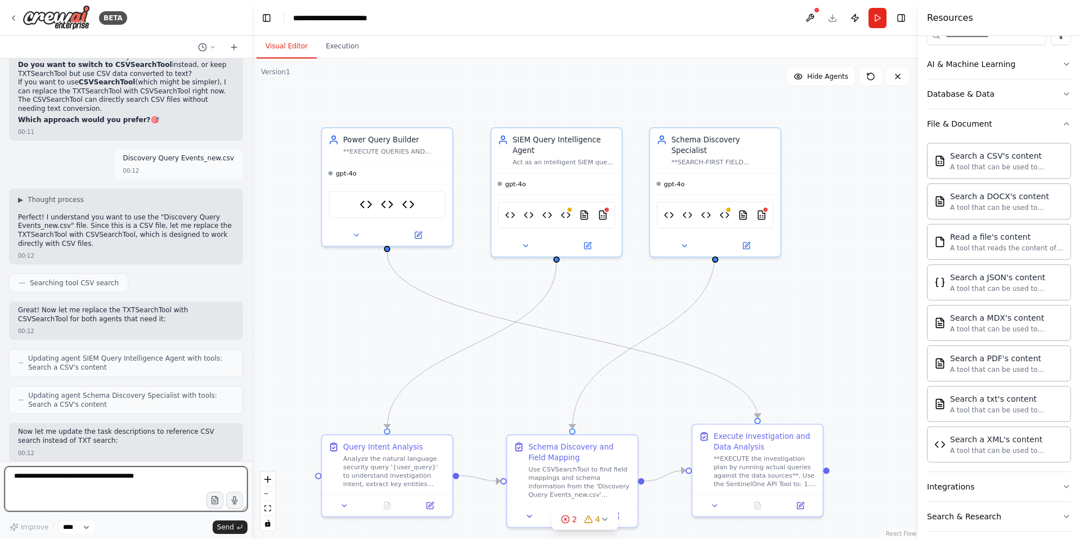
click at [60, 479] on textarea at bounding box center [125, 488] width 243 height 45
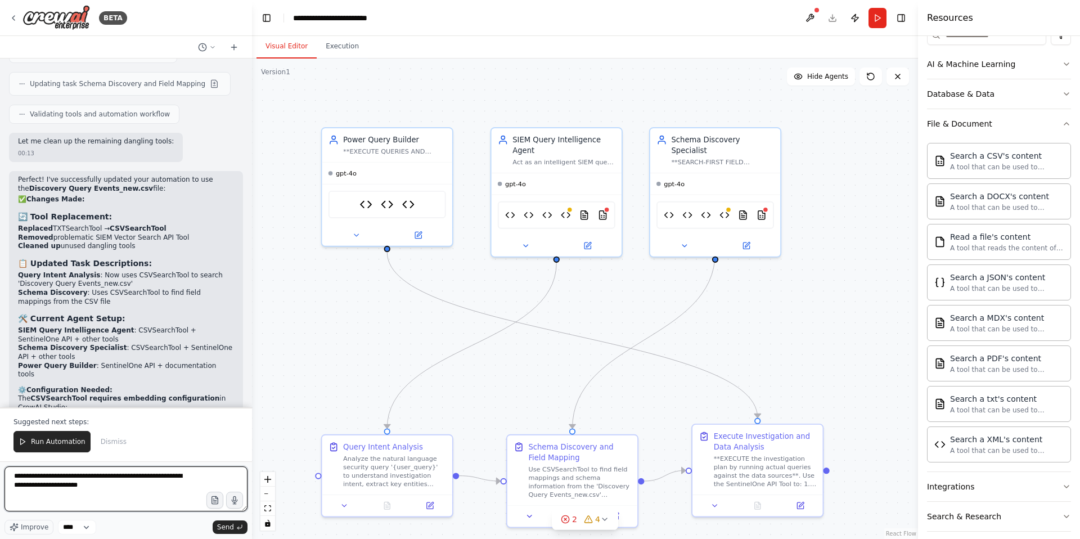
scroll to position [16873, 0]
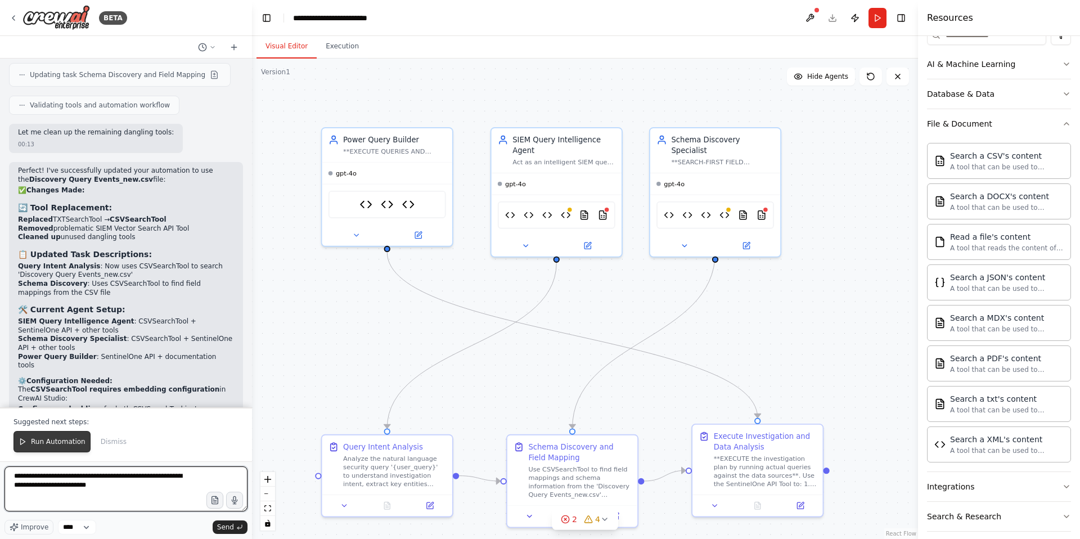
type textarea "**********"
click at [46, 442] on span "Run Automation" at bounding box center [58, 441] width 55 height 9
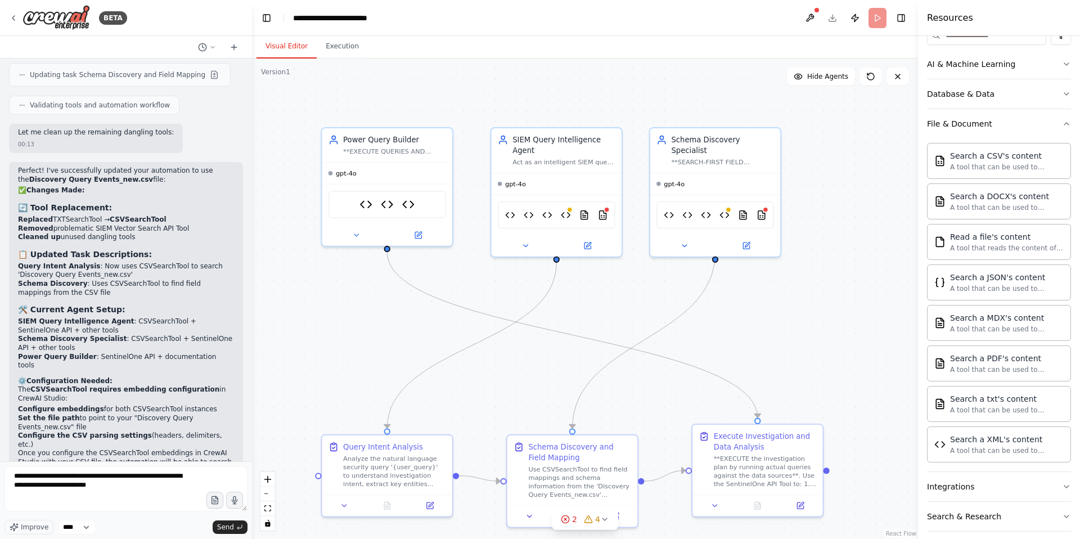
scroll to position [16819, 0]
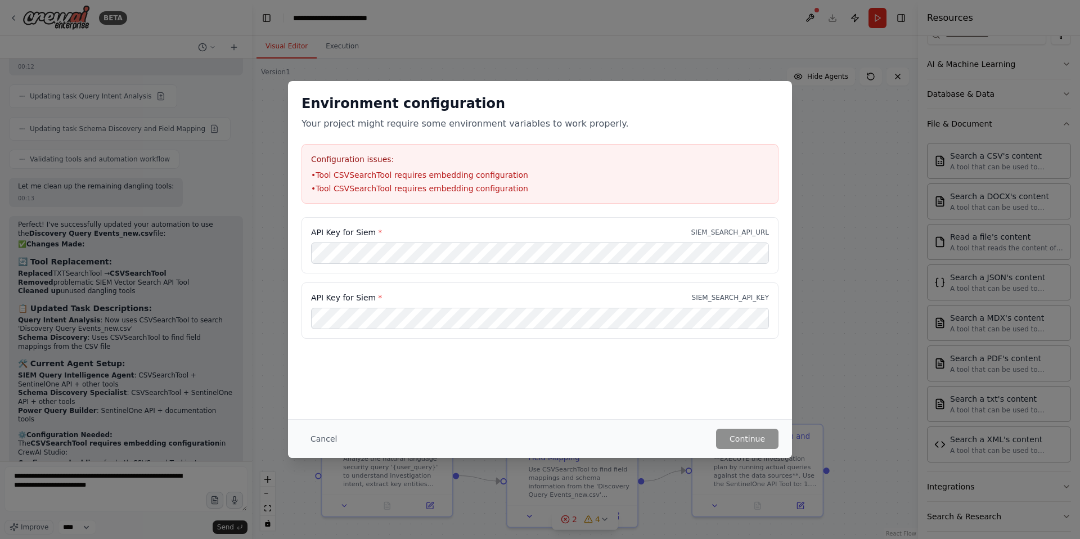
click at [818, 205] on div "Environment configuration Your project might require some environment variables…" at bounding box center [540, 269] width 1080 height 539
click at [815, 206] on div "Environment configuration Your project might require some environment variables…" at bounding box center [540, 269] width 1080 height 539
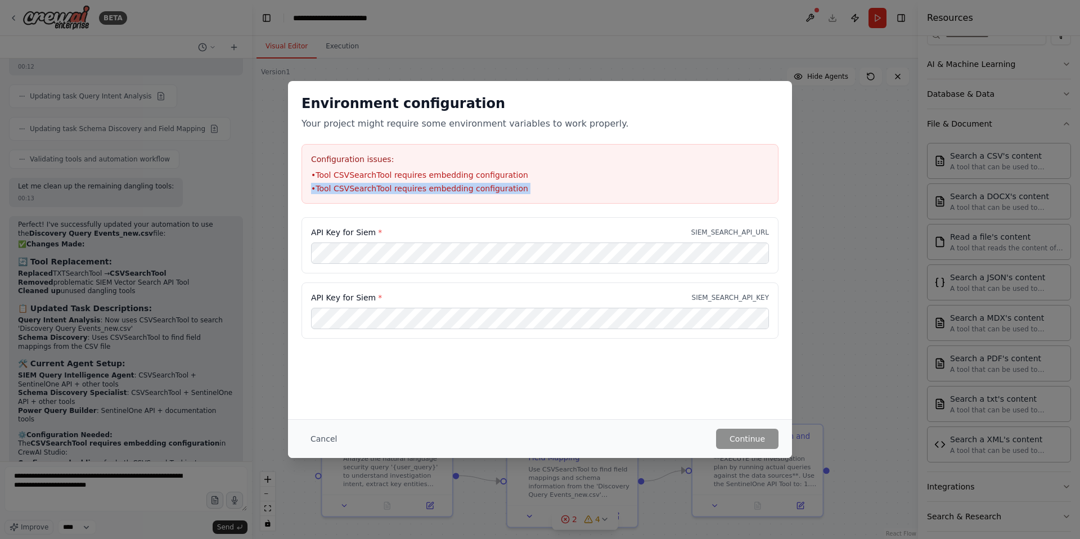
click at [815, 206] on div "Environment configuration Your project might require some environment variables…" at bounding box center [540, 269] width 1080 height 539
click at [374, 71] on div "Environment configuration Your project might require some environment variables…" at bounding box center [540, 269] width 1080 height 539
click at [271, 241] on div "Environment configuration Your project might require some environment variables…" at bounding box center [540, 269] width 1080 height 539
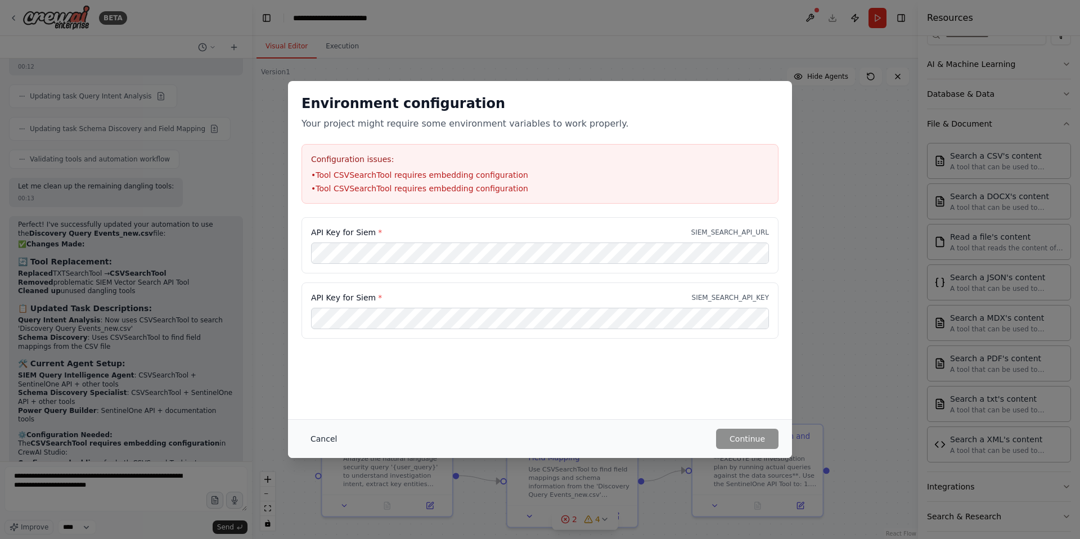
click at [322, 441] on button "Cancel" at bounding box center [323, 439] width 44 height 20
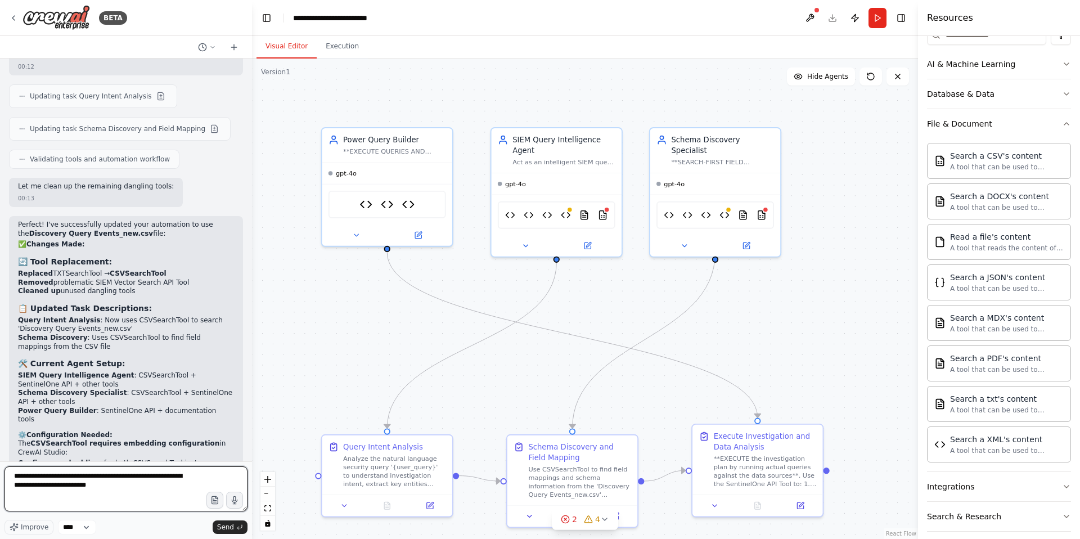
click at [130, 486] on textarea "**********" at bounding box center [125, 488] width 243 height 45
click at [233, 526] on span "Send" at bounding box center [225, 527] width 17 height 9
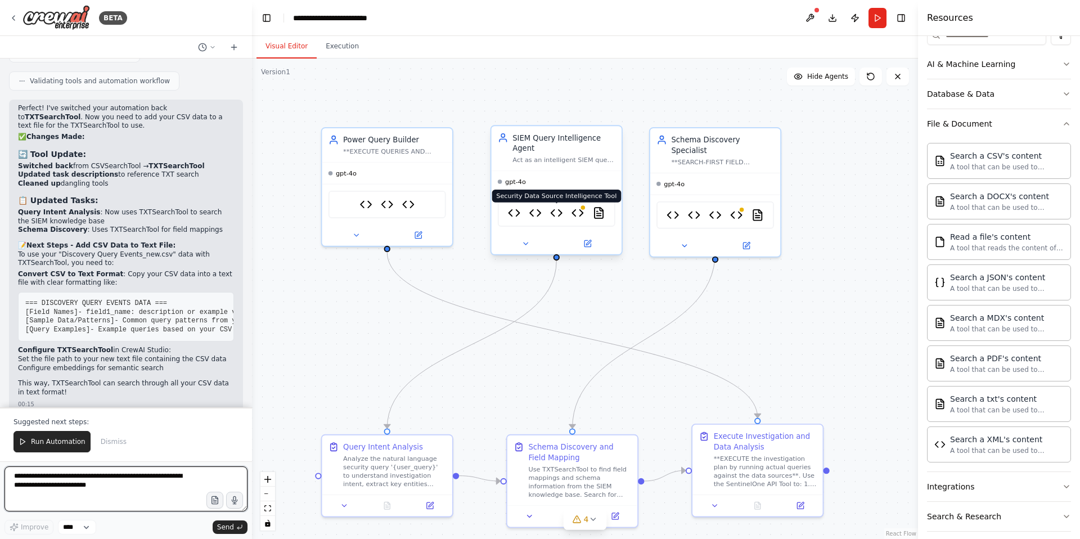
scroll to position [17827, 0]
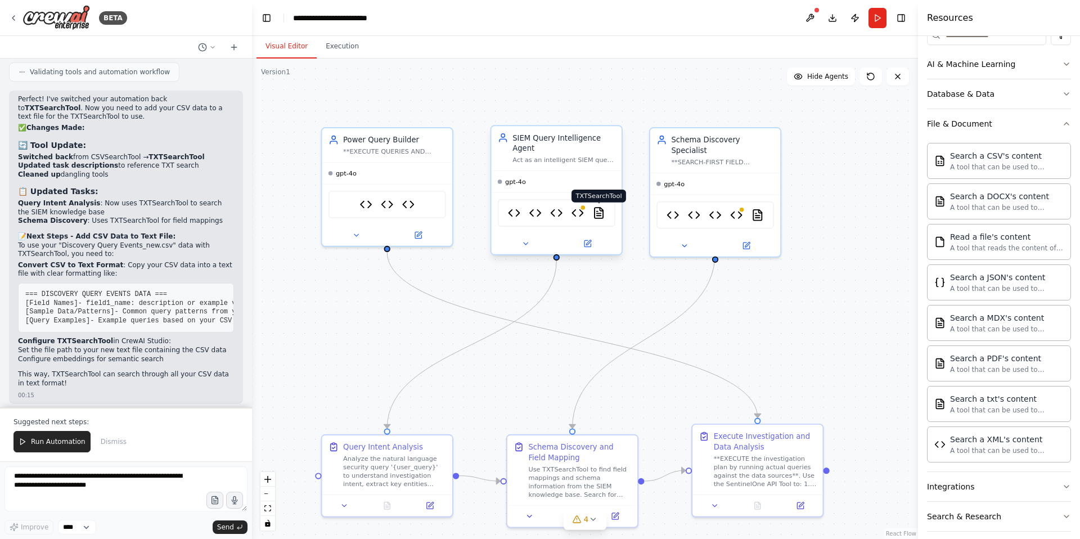
click at [595, 215] on img at bounding box center [598, 212] width 13 height 13
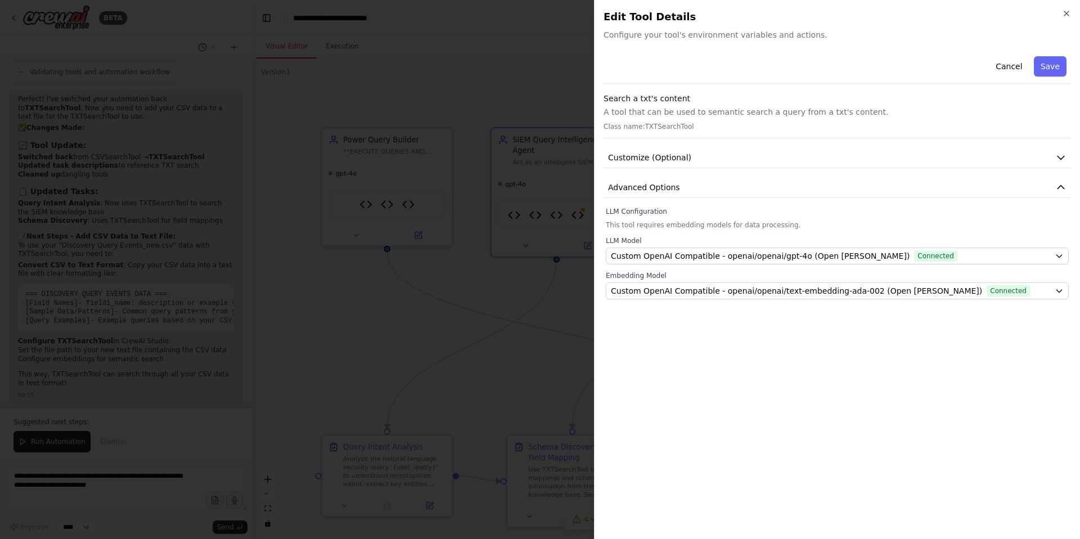
click at [730, 119] on div "Search a txt's content A tool that can be used to semantic search a query from …" at bounding box center [837, 116] width 467 height 46
click at [685, 157] on span "Customize (Optional)" at bounding box center [649, 157] width 83 height 11
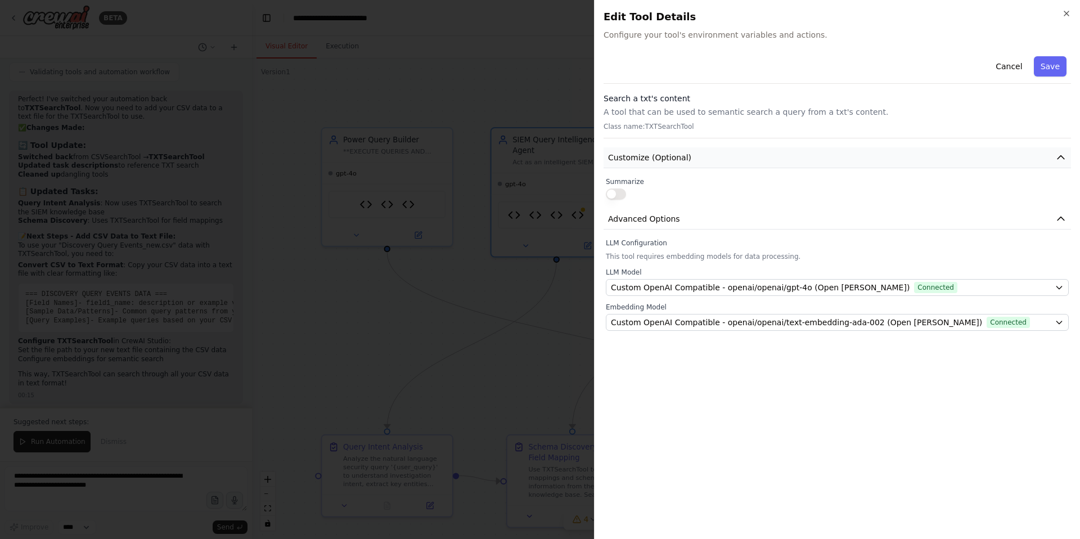
click at [685, 157] on span "Customize (Optional)" at bounding box center [649, 157] width 83 height 11
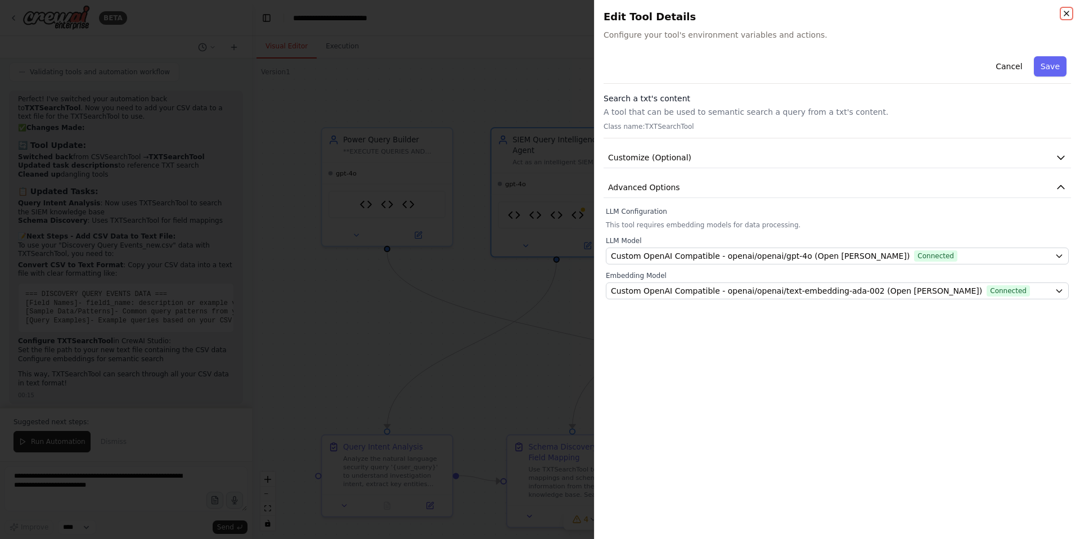
click at [1069, 12] on icon "button" at bounding box center [1066, 13] width 9 height 9
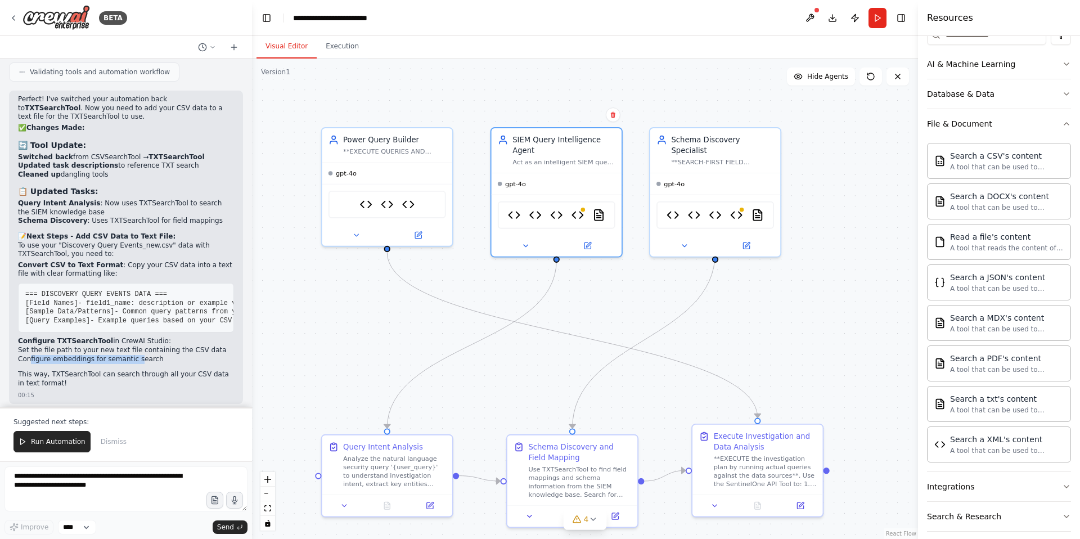
drag, startPoint x: 30, startPoint y: 299, endPoint x: 138, endPoint y: 299, distance: 108.0
click at [138, 355] on li "Configure embeddings for semantic search" at bounding box center [126, 359] width 216 height 9
drag, startPoint x: 43, startPoint y: 282, endPoint x: 144, endPoint y: 282, distance: 101.2
click at [144, 337] on li "Configure TXTSearchTool in CrewAI Studio: Set the file path to your new text fi…" at bounding box center [126, 350] width 216 height 26
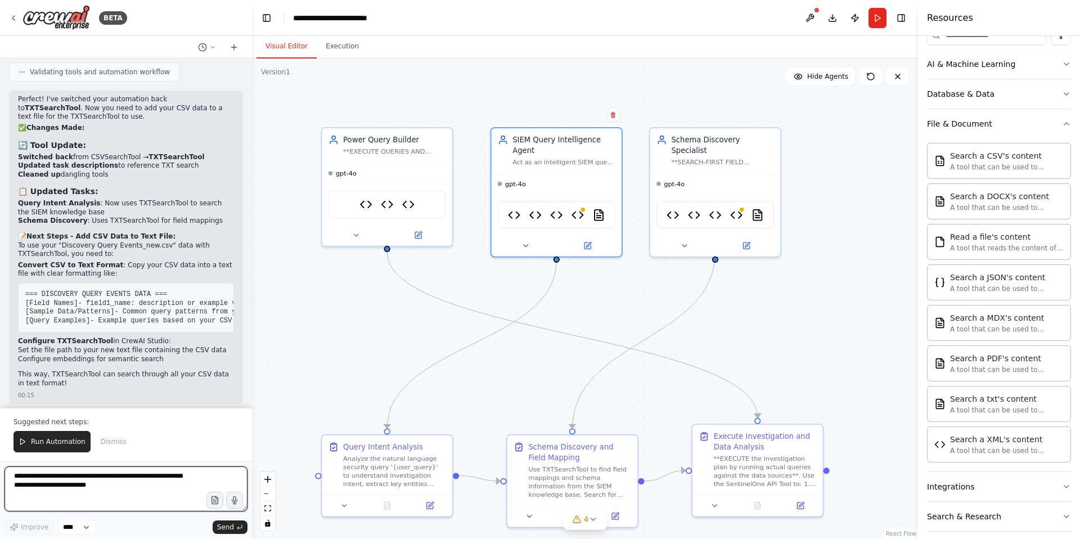
click at [54, 487] on textarea "**********" at bounding box center [125, 488] width 243 height 45
type textarea "**********"
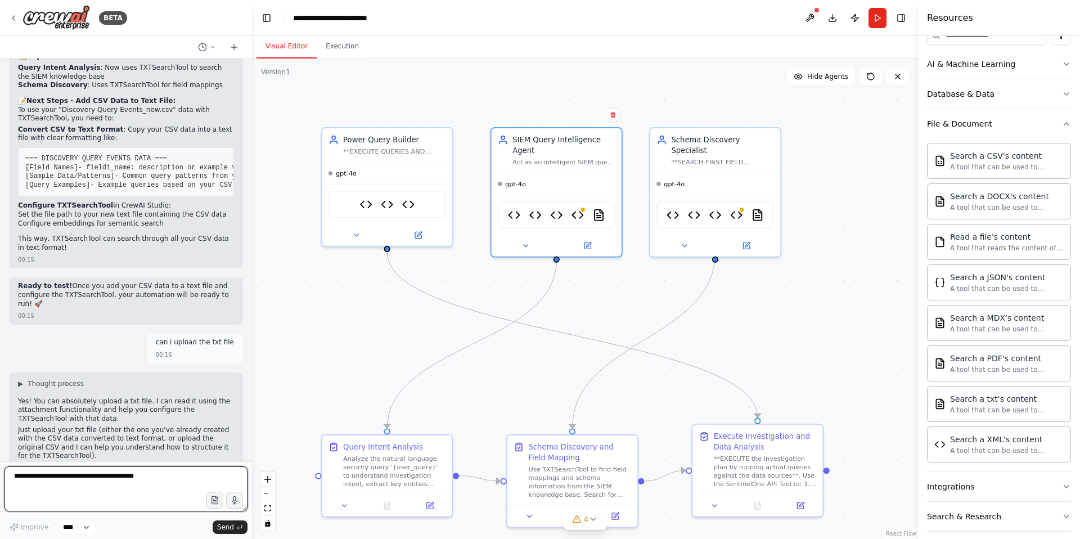
scroll to position [17982, 0]
